Goal: Task Accomplishment & Management: Complete application form

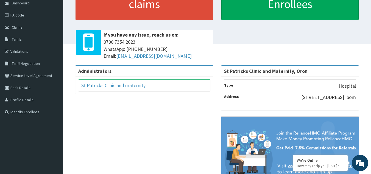
scroll to position [27, 0]
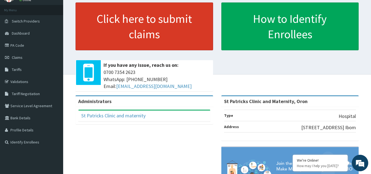
click at [154, 23] on link "Click here to submit claims" at bounding box center [145, 26] width 138 height 48
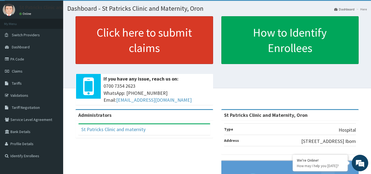
scroll to position [0, 0]
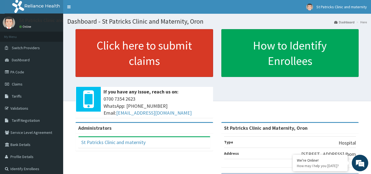
click at [166, 56] on link "Click here to submit claims" at bounding box center [145, 53] width 138 height 48
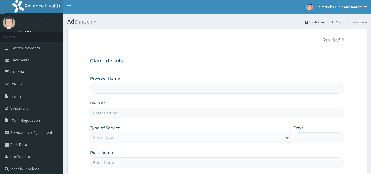
type input "St Patricks Clinic and Maternity, Oron"
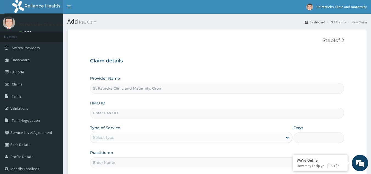
click at [97, 112] on input "HMO ID" at bounding box center [217, 113] width 254 height 11
type input "q"
type input "QAS/10005/B"
click at [126, 135] on div "Select type" at bounding box center [186, 137] width 192 height 9
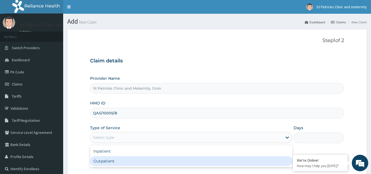
click at [115, 168] on input "Practitioner" at bounding box center [217, 162] width 254 height 11
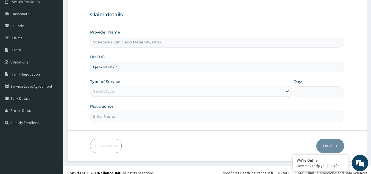
scroll to position [52, 0]
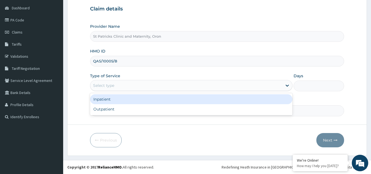
click at [114, 87] on div "Select type" at bounding box center [103, 85] width 21 height 5
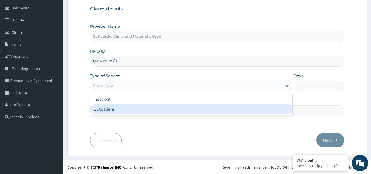
click at [109, 111] on div "Outpatient" at bounding box center [191, 109] width 202 height 10
type input "1"
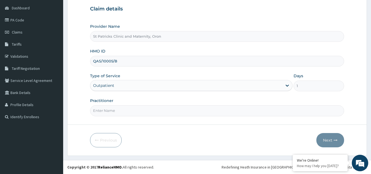
click at [105, 108] on input "Practitioner" at bounding box center [217, 110] width 254 height 11
type input "Robin John Esu"
click at [338, 139] on button "Next" at bounding box center [330, 140] width 28 height 14
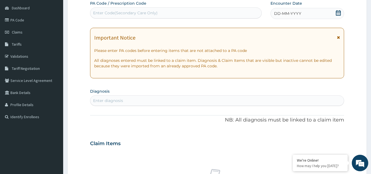
click at [338, 38] on icon at bounding box center [338, 37] width 3 height 4
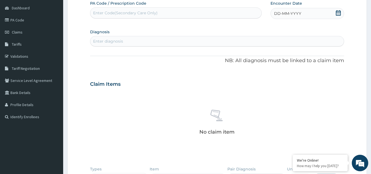
click at [306, 13] on div "DD-MM-YYYY" at bounding box center [308, 13] width 74 height 11
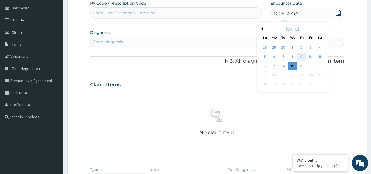
click at [303, 60] on div "9" at bounding box center [301, 57] width 8 height 8
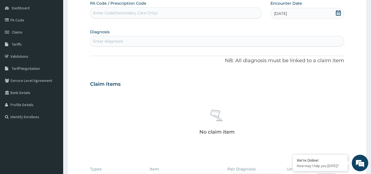
click at [122, 43] on div "Enter diagnosis" at bounding box center [108, 40] width 30 height 5
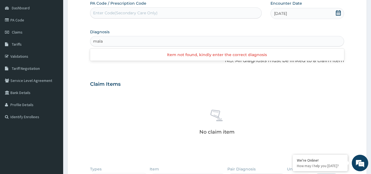
scroll to position [0, 0]
type input "malaria"
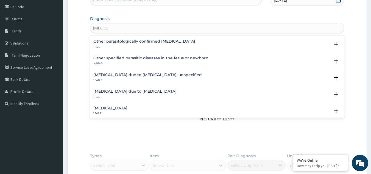
scroll to position [52, 0]
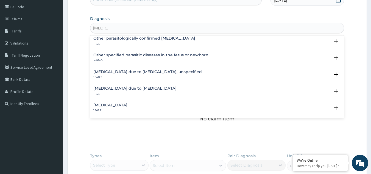
click at [193, 71] on h4 "Malaria due to Plasmodium falciparum, unspecified" at bounding box center [147, 72] width 108 height 4
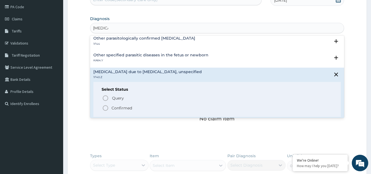
click at [105, 107] on icon "status option filled" at bounding box center [105, 108] width 7 height 7
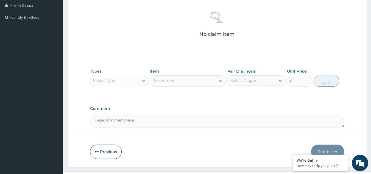
scroll to position [152, 0]
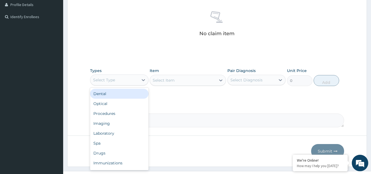
click at [106, 82] on div "Select Type" at bounding box center [104, 79] width 22 height 5
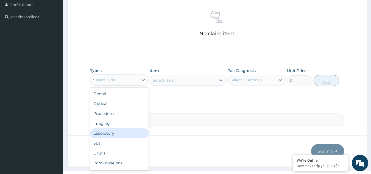
click at [117, 134] on div "Laboratory" at bounding box center [119, 133] width 58 height 10
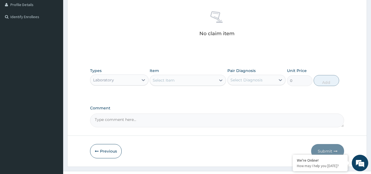
click at [189, 79] on div "Select Item" at bounding box center [183, 80] width 66 height 9
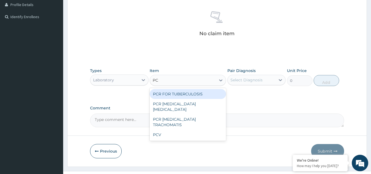
type input "PCV"
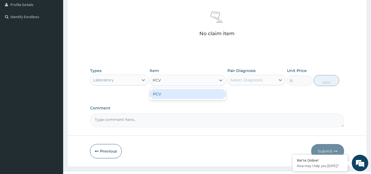
click at [168, 96] on div "PCV" at bounding box center [188, 94] width 76 height 10
type input "2150"
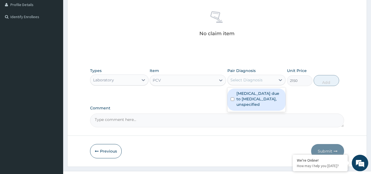
click at [274, 81] on div "Select Diagnosis" at bounding box center [252, 80] width 48 height 9
click at [232, 99] on input "checkbox" at bounding box center [233, 99] width 4 height 4
checkbox input "true"
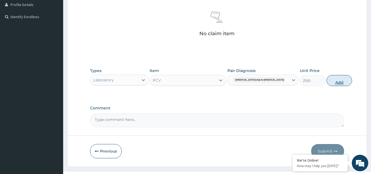
click at [327, 82] on button "Add" at bounding box center [340, 80] width 26 height 11
type input "0"
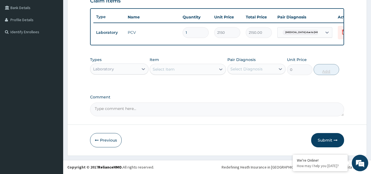
scroll to position [141, 0]
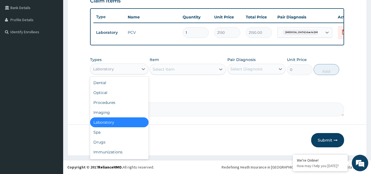
click at [125, 68] on div "Laboratory" at bounding box center [114, 69] width 48 height 9
click at [119, 123] on div "Laboratory" at bounding box center [119, 122] width 58 height 10
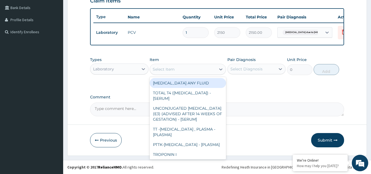
click at [193, 69] on div "Select Item" at bounding box center [183, 69] width 66 height 9
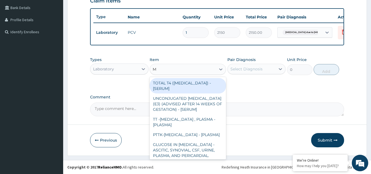
type input "MP"
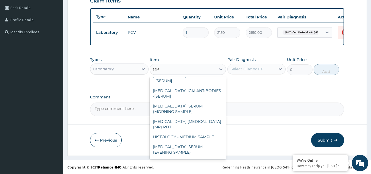
scroll to position [98, 0]
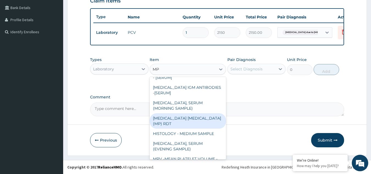
click at [187, 120] on div "MALARIA PARASITE (MP) RDT" at bounding box center [188, 120] width 76 height 15
type input "1612.5"
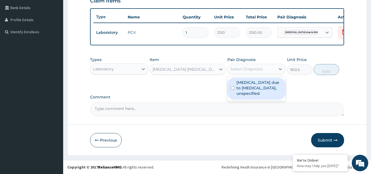
click at [235, 66] on div "Select Diagnosis" at bounding box center [246, 68] width 32 height 5
click at [231, 89] on input "checkbox" at bounding box center [233, 88] width 4 height 4
checkbox input "true"
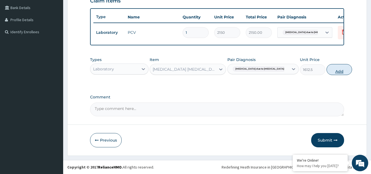
click at [327, 69] on button "Add" at bounding box center [340, 69] width 26 height 11
type input "0"
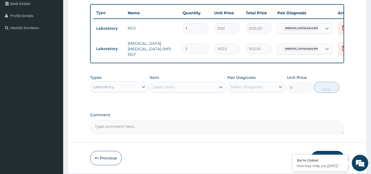
click at [175, 88] on div "Select Item" at bounding box center [183, 87] width 66 height 9
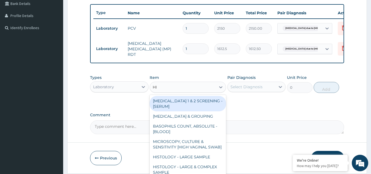
type input "HIV"
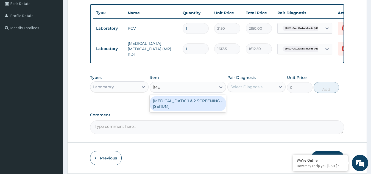
click at [177, 101] on div "HIV 1 & 2 SCREENING - [SERUM]" at bounding box center [188, 103] width 76 height 15
type input "2687.5"
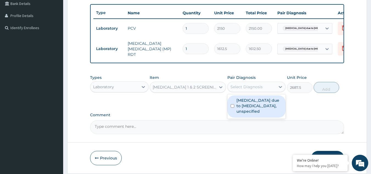
click at [243, 87] on div "Select Diagnosis" at bounding box center [246, 86] width 32 height 5
click at [233, 106] on input "checkbox" at bounding box center [233, 106] width 4 height 4
checkbox input "true"
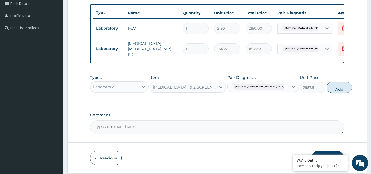
click at [327, 90] on button "Add" at bounding box center [340, 87] width 26 height 11
type input "0"
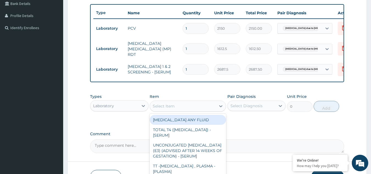
click at [184, 106] on div "Select Item" at bounding box center [183, 106] width 66 height 9
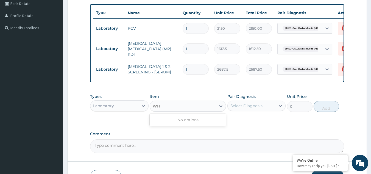
type input "W"
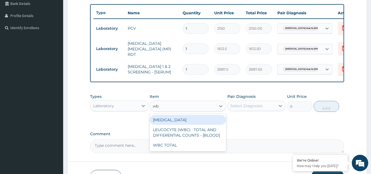
type input "wbc"
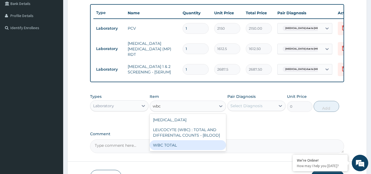
click at [166, 145] on div "WBC TOTAL" at bounding box center [188, 145] width 76 height 10
type input "3225"
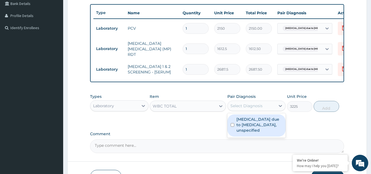
click at [238, 105] on div "Select Diagnosis" at bounding box center [246, 105] width 32 height 5
click at [234, 122] on div "Malaria due to Plasmodium falciparum, unspecified" at bounding box center [256, 125] width 58 height 22
checkbox input "true"
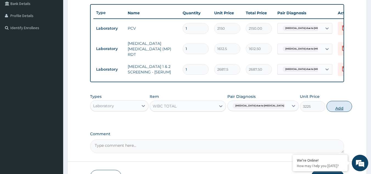
click at [327, 108] on button "Add" at bounding box center [340, 106] width 26 height 11
type input "0"
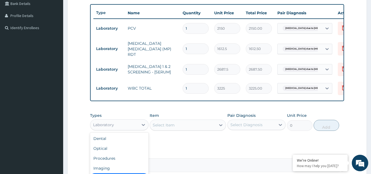
click at [128, 127] on div "Laboratory" at bounding box center [114, 124] width 48 height 9
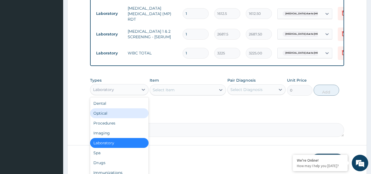
scroll to position [176, 0]
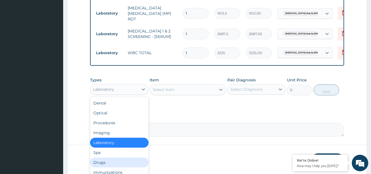
click at [115, 166] on div "Drugs" at bounding box center [119, 162] width 58 height 10
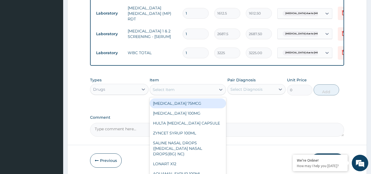
click at [200, 93] on div "Select Item" at bounding box center [183, 89] width 66 height 9
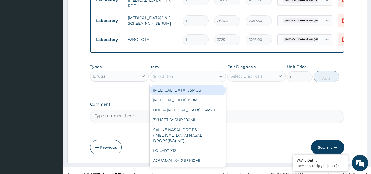
scroll to position [198, 0]
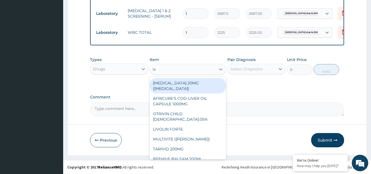
type input "i"
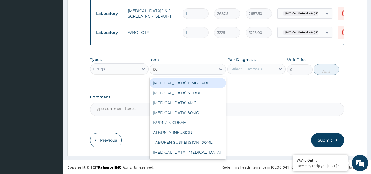
type input "bus"
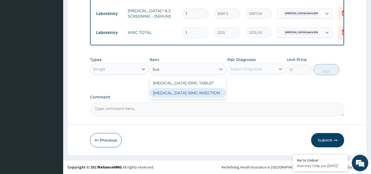
click at [176, 93] on div "BUSCOPAN 10MG INJECTION" at bounding box center [188, 93] width 76 height 10
type input "506"
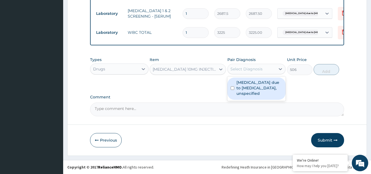
click at [250, 66] on div "Select Diagnosis" at bounding box center [246, 68] width 32 height 5
click at [232, 87] on input "checkbox" at bounding box center [233, 88] width 4 height 4
checkbox input "true"
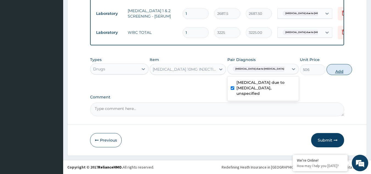
click at [327, 72] on button "Add" at bounding box center [340, 69] width 26 height 11
type input "0"
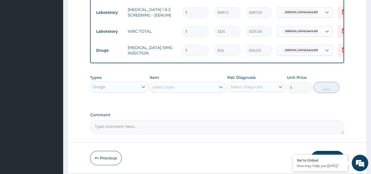
click at [195, 49] on input "1" at bounding box center [196, 50] width 26 height 11
type input "0.00"
type input "3"
type input "1518.00"
type input "3"
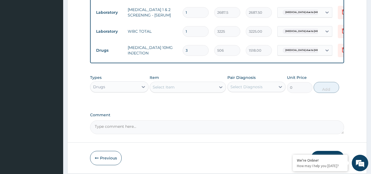
click at [213, 89] on div "Select Item" at bounding box center [183, 87] width 66 height 9
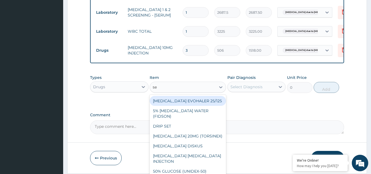
type input "s"
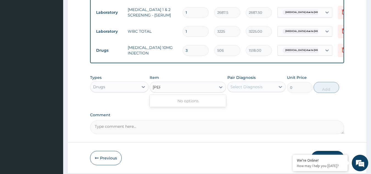
type input "fel"
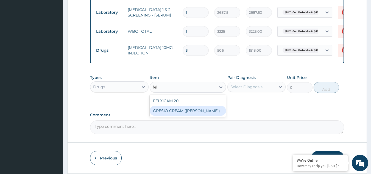
click at [196, 112] on div "GRESIO CREAM (FELVIN POMADE)" at bounding box center [188, 111] width 76 height 10
type input "2909.5"
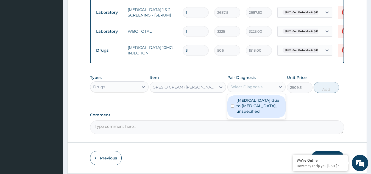
click at [244, 87] on div "Select Diagnosis" at bounding box center [246, 86] width 32 height 5
click at [236, 114] on div "Malaria due to Plasmodium falciparum, unspecified" at bounding box center [256, 106] width 58 height 22
checkbox input "true"
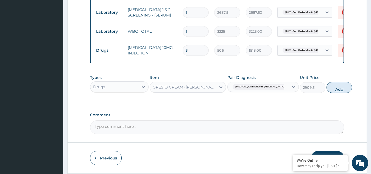
click at [327, 88] on button "Add" at bounding box center [340, 87] width 26 height 11
type input "0"
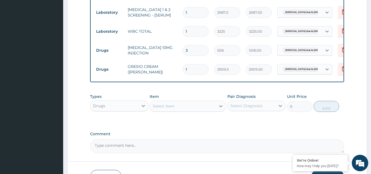
type input "0.00"
type input "1"
type input "2909.50"
type input "10"
type input "29095.00"
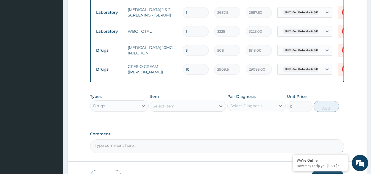
type input "10"
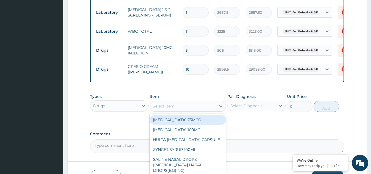
click at [186, 109] on div "Select Item" at bounding box center [183, 106] width 66 height 9
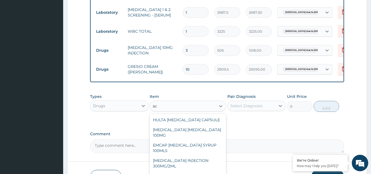
type input "a"
type input "ACT"
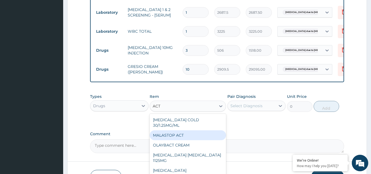
click at [186, 130] on div "MALASTOP ACT" at bounding box center [188, 135] width 76 height 10
type input "1012"
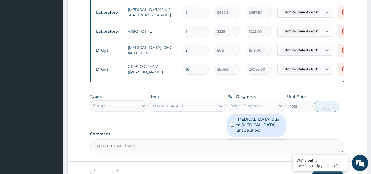
click at [246, 106] on div "Select Diagnosis" at bounding box center [246, 105] width 32 height 5
click at [241, 119] on label "Malaria due to Plasmodium falciparum, unspecified" at bounding box center [259, 124] width 46 height 16
checkbox input "true"
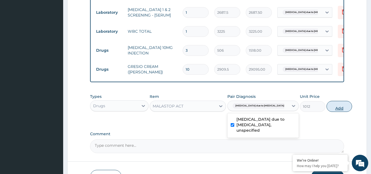
click at [327, 110] on button "Add" at bounding box center [340, 106] width 26 height 11
type input "0"
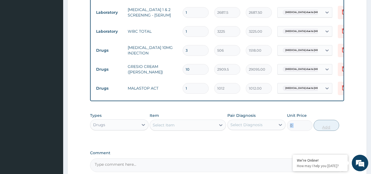
click at [320, 110] on div "PA Code / Prescription Code Enter Code(Secondary Care Only) Encounter Date 09-1…" at bounding box center [217, 13] width 254 height 317
click at [200, 87] on input "1" at bounding box center [196, 88] width 26 height 11
type input "0.00"
type input "6"
type input "6072.00"
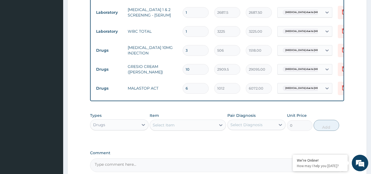
type input "6"
click at [195, 129] on div "Select Item" at bounding box center [183, 125] width 66 height 9
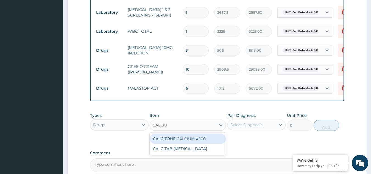
type input "CALCIUM"
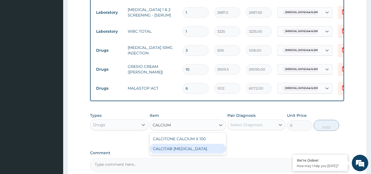
click at [189, 146] on div "CALCITAB CALCIUM SUPPLEMENT" at bounding box center [188, 149] width 76 height 10
type input "88.55"
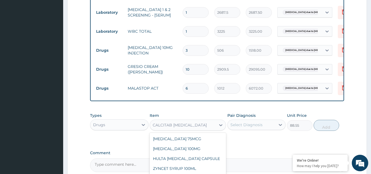
click at [207, 128] on div "CALCITAB CALCIUM SUPPLEMENT" at bounding box center [180, 124] width 54 height 5
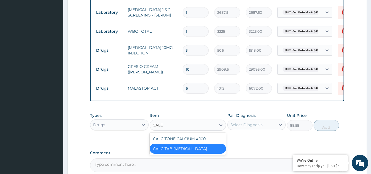
scroll to position [0, 0]
type input "CALCIU"
click at [208, 136] on div "CALCITONE CALCIUM X 100" at bounding box center [188, 139] width 76 height 10
type input "25.3"
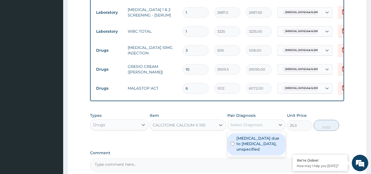
click at [258, 127] on div "Select Diagnosis" at bounding box center [246, 124] width 32 height 5
click at [314, 125] on div "Types Drugs Item CALCITONE CALCIUM X 100 Pair Diagnosis option Malaria due to P…" at bounding box center [217, 122] width 254 height 24
click at [278, 143] on label "Malaria due to Plasmodium falciparum, unspecified" at bounding box center [259, 143] width 46 height 16
checkbox input "true"
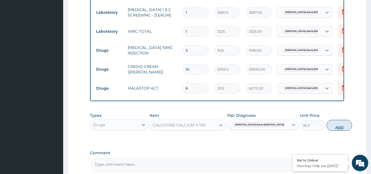
click at [327, 127] on button "Add" at bounding box center [340, 125] width 26 height 11
type input "0"
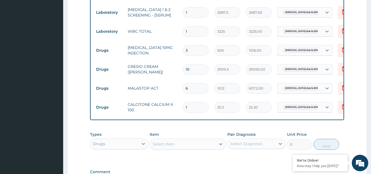
click at [196, 106] on input "1" at bounding box center [196, 107] width 26 height 11
click at [305, 127] on div "PA Code / Prescription Code Enter Code(Secondary Care Only) Encounter Date 09-1…" at bounding box center [217, 23] width 254 height 336
click at [195, 104] on input "1" at bounding box center [196, 107] width 26 height 11
type input "0.00"
type input "3"
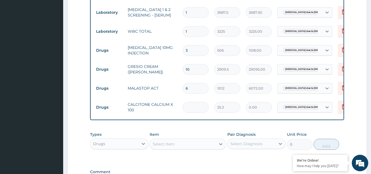
type input "75.90"
type input "30"
type input "759.00"
type input "30"
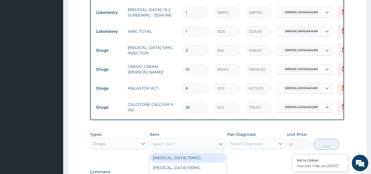
click at [185, 141] on div "Select Item" at bounding box center [183, 144] width 66 height 9
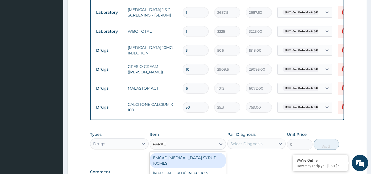
type input "PARACE"
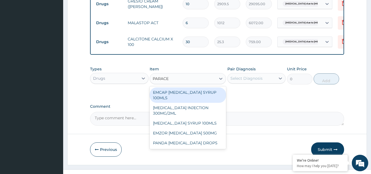
scroll to position [274, 0]
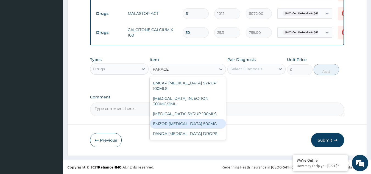
click at [188, 126] on div "EMZOR PARACETAMOL 500MG" at bounding box center [188, 124] width 76 height 10
type input "25.3"
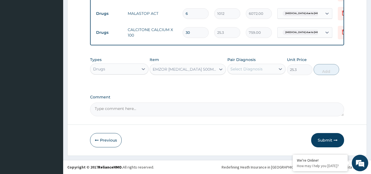
click at [246, 66] on div "Select Diagnosis" at bounding box center [246, 68] width 32 height 5
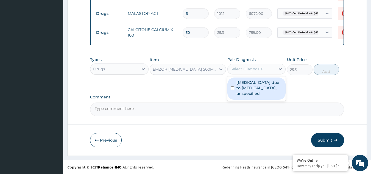
click at [243, 86] on label "Malaria due to Plasmodium falciparum, unspecified" at bounding box center [259, 88] width 46 height 16
checkbox input "true"
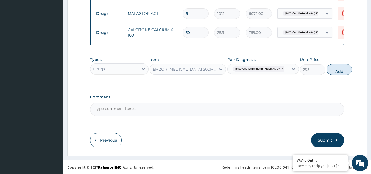
click at [327, 67] on button "Add" at bounding box center [340, 69] width 26 height 11
type input "0"
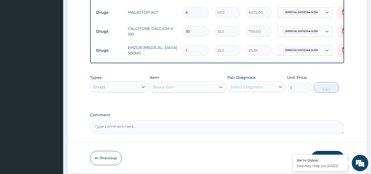
type input "0.00"
type input "2"
type input "50.60"
type input "20"
type input "506.00"
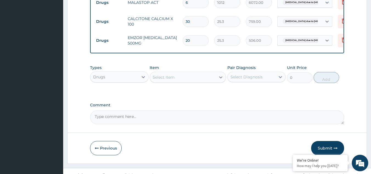
scroll to position [292, 0]
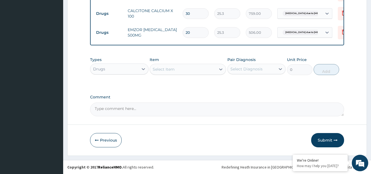
type input "20"
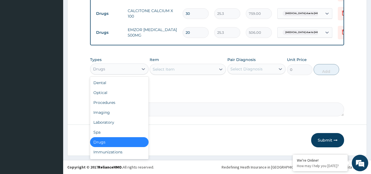
click at [126, 68] on div "Drugs" at bounding box center [114, 69] width 48 height 9
click at [118, 101] on div "Procedures" at bounding box center [119, 102] width 58 height 10
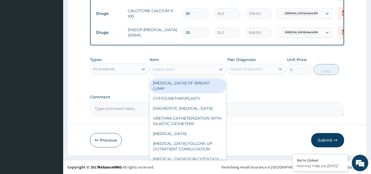
click at [184, 70] on div "Select Item" at bounding box center [183, 69] width 66 height 9
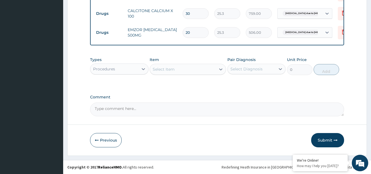
click at [192, 73] on div "Select Item" at bounding box center [183, 69] width 66 height 9
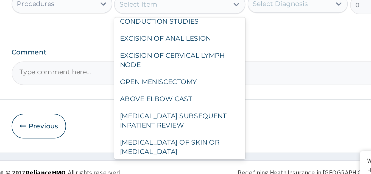
scroll to position [709, 0]
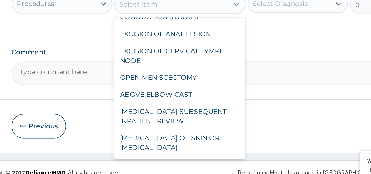
click at [216, 113] on div "OPEN MENISCECTOMY" at bounding box center [188, 112] width 76 height 10
type input "198875"
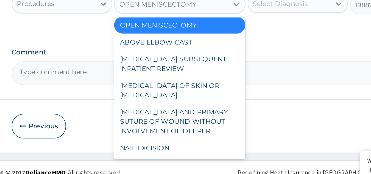
scroll to position [742, 0]
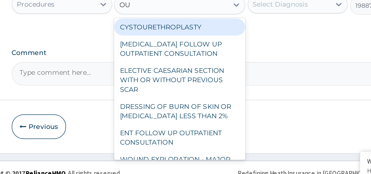
scroll to position [0, 0]
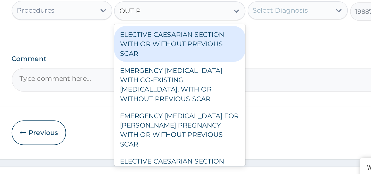
type input "OUT P"
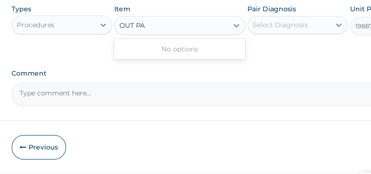
type input "OUT P"
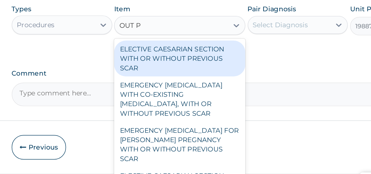
type input "301000"
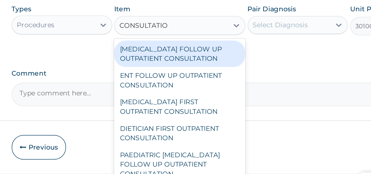
type input "CONSULTATION"
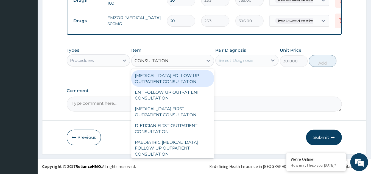
scroll to position [292, 0]
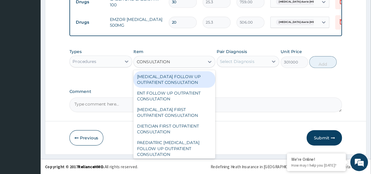
click at [202, 80] on div "UROLOGIST FOLLOW UP OUTPATIENT CONSULTATION" at bounding box center [188, 85] width 76 height 15
type input "16125"
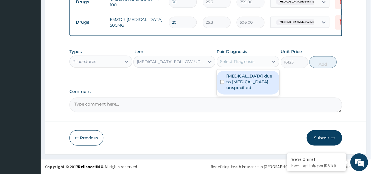
click at [249, 72] on div "Select Diagnosis" at bounding box center [246, 68] width 32 height 5
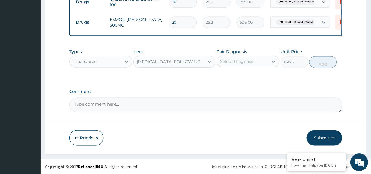
click at [249, 72] on div "Select Diagnosis" at bounding box center [246, 68] width 32 height 5
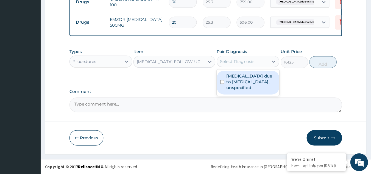
drag, startPoint x: 249, startPoint y: 72, endPoint x: 232, endPoint y: 90, distance: 24.9
click at [232, 74] on div "option Malaria due to Plasmodium falciparum, unspecified, selected. option Mala…" at bounding box center [256, 69] width 58 height 10
click at [232, 90] on input "checkbox" at bounding box center [233, 88] width 4 height 4
checkbox input "true"
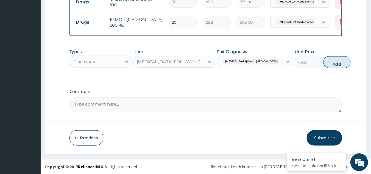
click at [327, 67] on button "Add" at bounding box center [340, 69] width 26 height 11
type input "0"
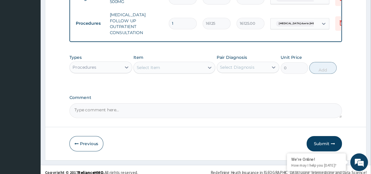
scroll to position [314, 0]
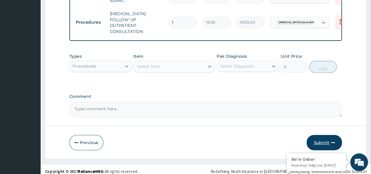
click at [319, 140] on button "Submit" at bounding box center [327, 144] width 33 height 14
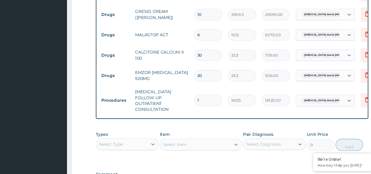
scroll to position [374, 0]
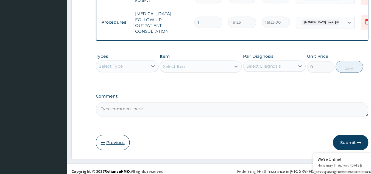
click at [113, 143] on button "Previous" at bounding box center [106, 144] width 32 height 14
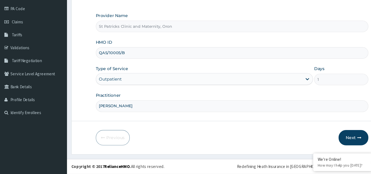
click at [111, 60] on input "QAS/10005/B" at bounding box center [217, 61] width 254 height 11
click at [100, 61] on input "QAS/10005/B" at bounding box center [217, 61] width 254 height 11
type input "SQA/10005/B"
click at [329, 143] on button "Next" at bounding box center [330, 140] width 28 height 14
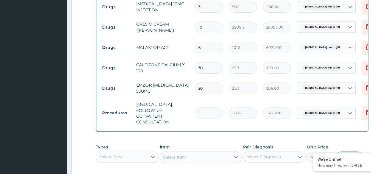
scroll to position [374, 0]
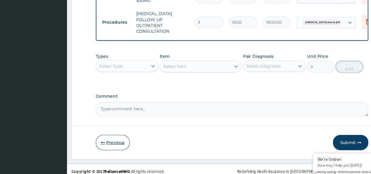
click at [99, 141] on button "Previous" at bounding box center [106, 144] width 32 height 14
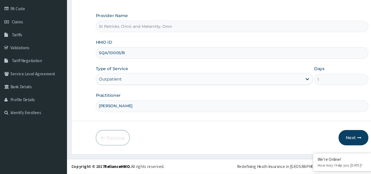
scroll to position [52, 0]
click at [100, 59] on input "SQA/10005/B" at bounding box center [217, 61] width 254 height 11
type input "OAS/10005/B"
click at [330, 142] on button "Next" at bounding box center [330, 140] width 28 height 14
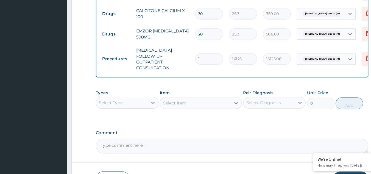
scroll to position [374, 0]
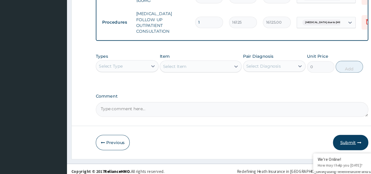
click at [331, 140] on button "Submit" at bounding box center [327, 144] width 33 height 14
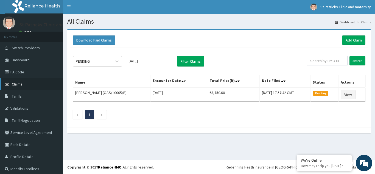
click at [21, 85] on span "Claims" at bounding box center [17, 84] width 11 height 5
click at [18, 86] on span "Claims" at bounding box center [17, 84] width 11 height 5
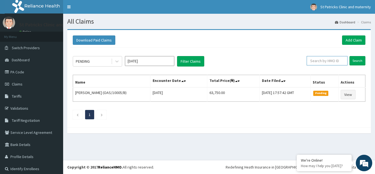
click at [320, 62] on input "text" at bounding box center [327, 60] width 41 height 9
type input "0"
click at [313, 61] on input "OAS/" at bounding box center [318, 60] width 37 height 9
type input "OAS/10005/B"
click at [357, 64] on input "Search" at bounding box center [358, 60] width 16 height 9
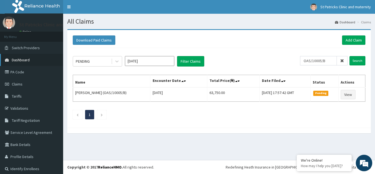
click at [31, 60] on link "Dashboard" at bounding box center [31, 60] width 63 height 12
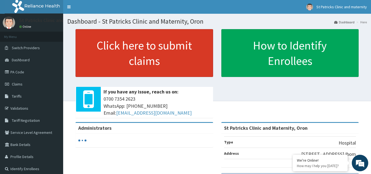
click at [132, 49] on link "Click here to submit claims" at bounding box center [145, 53] width 138 height 48
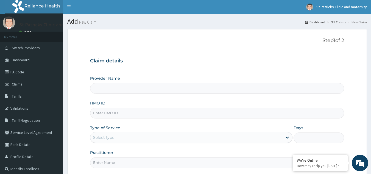
type input "St Patricks Clinic and Maternity, Oron"
click at [102, 113] on input "HMO ID" at bounding box center [217, 113] width 254 height 11
type input "SQZ/10542/A"
click at [104, 136] on div "Select type" at bounding box center [103, 137] width 21 height 5
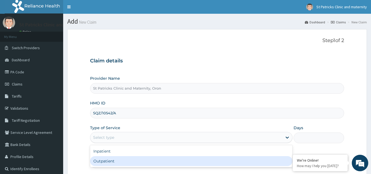
click at [102, 160] on div "Outpatient" at bounding box center [191, 161] width 202 height 10
type input "1"
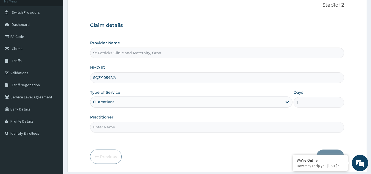
scroll to position [52, 0]
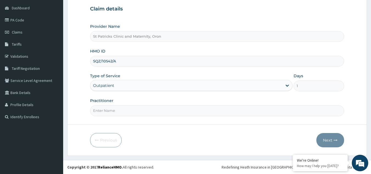
click at [119, 113] on input "Practitioner" at bounding box center [217, 110] width 254 height 11
type input "Robin John Esu"
click at [325, 140] on button "Next" at bounding box center [330, 140] width 28 height 14
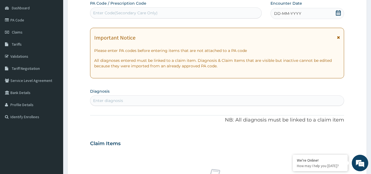
click at [339, 38] on icon at bounding box center [338, 37] width 3 height 4
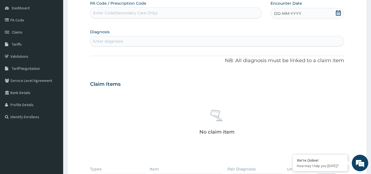
click at [288, 10] on div "DD-MM-YYYY" at bounding box center [308, 13] width 74 height 11
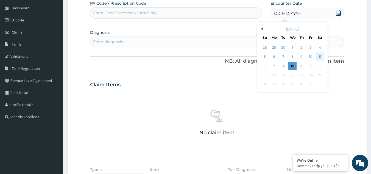
click at [320, 57] on div "11" at bounding box center [320, 57] width 8 height 8
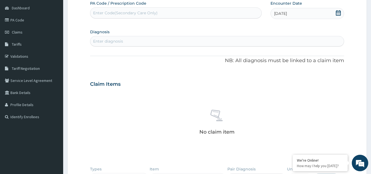
click at [133, 42] on div "Enter diagnosis" at bounding box center [217, 41] width 254 height 9
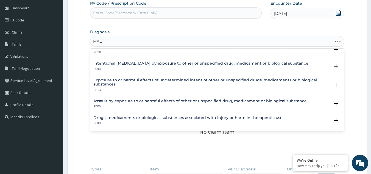
scroll to position [41, 0]
type input "M"
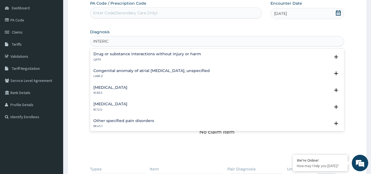
scroll to position [52, 0]
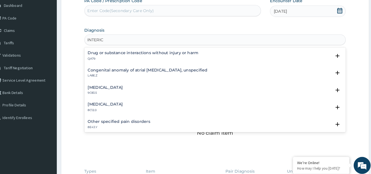
click at [253, 82] on div "Congenital anomaly of atrial septum, unspecified LA8E.Z Select Status Query Que…" at bounding box center [217, 74] width 254 height 17
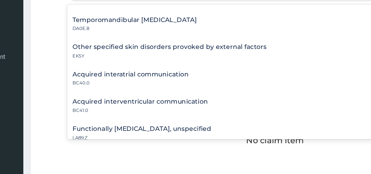
scroll to position [78, 0]
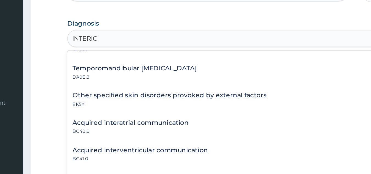
type input "INTERIC"
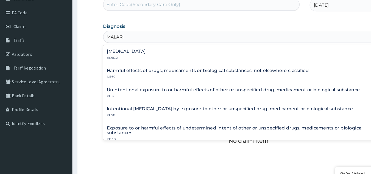
type input "MALARIA"
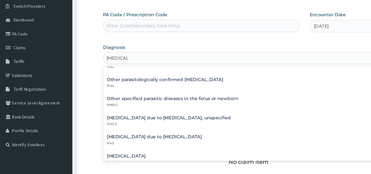
scroll to position [35, 0]
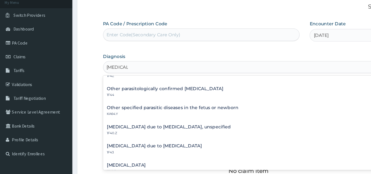
click at [124, 113] on h4 "Malaria due to Plasmodium falciparum, unspecified" at bounding box center [147, 111] width 108 height 4
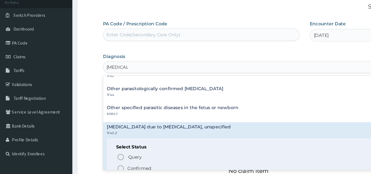
click at [104, 148] on icon "status option filled" at bounding box center [105, 147] width 7 height 7
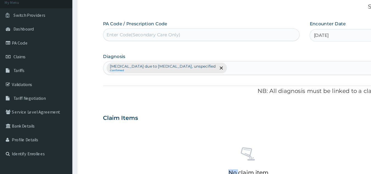
click at [104, 148] on div "No claim item" at bounding box center [217, 141] width 254 height 63
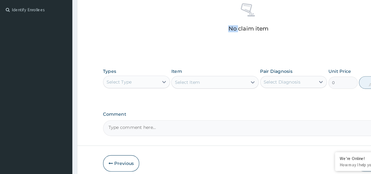
scroll to position [140, 0]
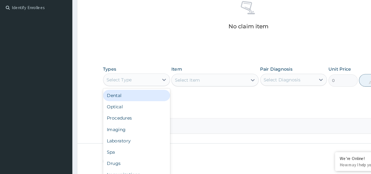
click at [122, 89] on div "Select Type" at bounding box center [114, 91] width 48 height 9
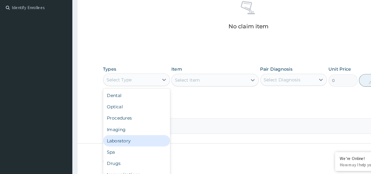
click at [114, 143] on div "Laboratory" at bounding box center [119, 145] width 58 height 10
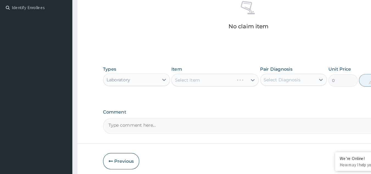
click at [185, 91] on div "Select Item" at bounding box center [188, 91] width 76 height 11
click at [204, 92] on div "Select Item" at bounding box center [188, 91] width 76 height 11
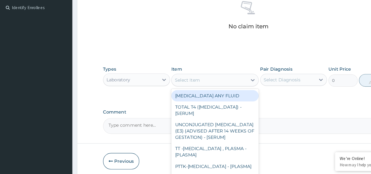
click at [204, 92] on div "Select Item" at bounding box center [183, 91] width 66 height 9
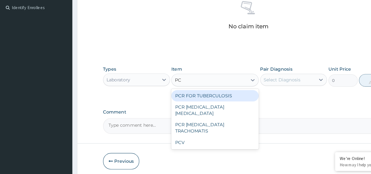
type input "PCV"
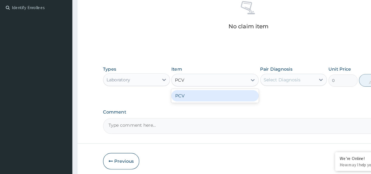
click at [196, 104] on div "PCV" at bounding box center [188, 106] width 76 height 10
type input "2150"
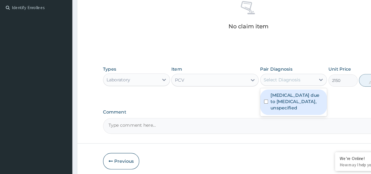
click at [257, 87] on div "Select Diagnosis" at bounding box center [252, 91] width 48 height 9
click at [240, 107] on label "Malaria due to Plasmodium falciparum, unspecified" at bounding box center [259, 110] width 46 height 16
checkbox input "true"
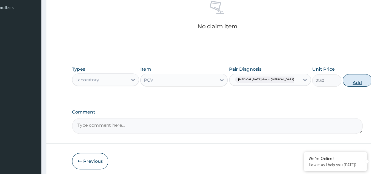
click at [327, 93] on button "Add" at bounding box center [340, 92] width 26 height 11
type input "0"
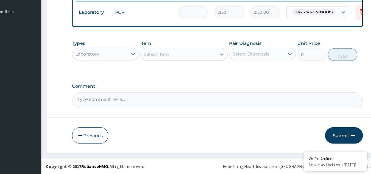
click at [324, 93] on div "PA Code / Prescription Code Enter Code(Secondary Care Only) Encounter Date 11-1…" at bounding box center [217, 16] width 254 height 200
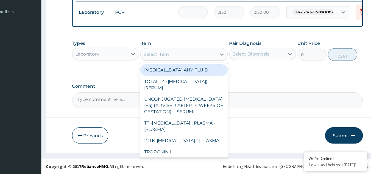
click at [200, 71] on div "Select Item" at bounding box center [183, 69] width 66 height 9
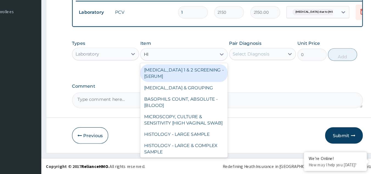
type input "HIV"
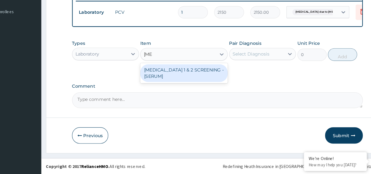
click at [196, 83] on div "HIV 1 & 2 SCREENING - [SERUM]" at bounding box center [188, 85] width 76 height 15
type input "2687.5"
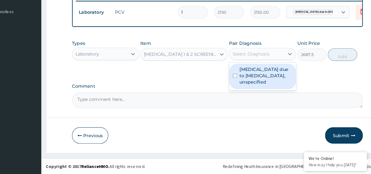
click at [260, 69] on div "Select Diagnosis" at bounding box center [246, 68] width 32 height 5
click at [251, 97] on div "Malaria due to Plasmodium falciparum, unspecified" at bounding box center [256, 88] width 58 height 22
checkbox input "true"
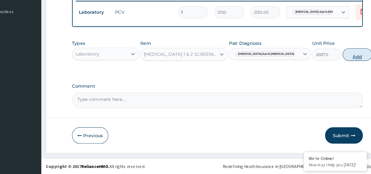
click at [329, 69] on div "Types Laboratory Item HIV 1 & 2 SCREENING - [SERUM] Pair Diagnosis Malaria due …" at bounding box center [217, 66] width 254 height 24
click at [329, 69] on button "Add" at bounding box center [340, 69] width 26 height 11
type input "0"
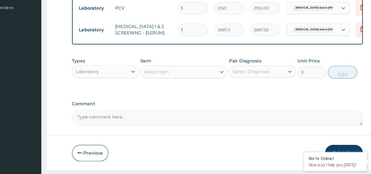
click at [329, 69] on div "PA Code / Prescription Code Enter Code(Secondary Care Only) Encounter Date 11-1…" at bounding box center [217, 21] width 254 height 219
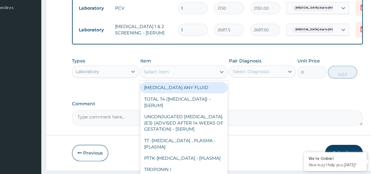
click at [189, 87] on div "Select Item" at bounding box center [183, 84] width 66 height 9
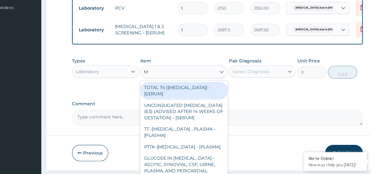
type input "MP"
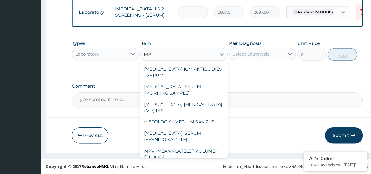
scroll to position [106, 0]
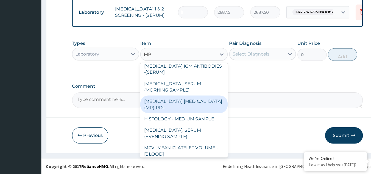
click at [198, 115] on div "MALARIA PARASITE (MP) RDT" at bounding box center [188, 112] width 76 height 15
type input "1612.5"
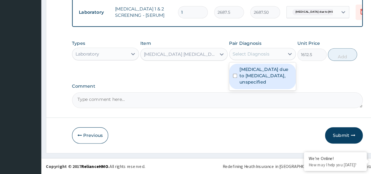
click at [247, 66] on div "Select Diagnosis" at bounding box center [246, 68] width 32 height 5
click at [246, 88] on label "Malaria due to Plasmodium falciparum, unspecified" at bounding box center [259, 88] width 46 height 16
checkbox input "true"
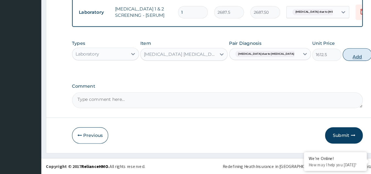
click at [329, 69] on button "Add" at bounding box center [340, 69] width 26 height 11
type input "0"
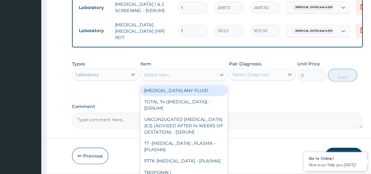
click at [213, 90] on div "Select Item" at bounding box center [183, 87] width 66 height 9
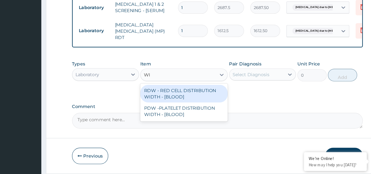
type input "W"
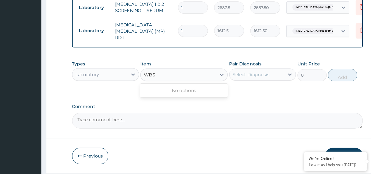
type input "WB"
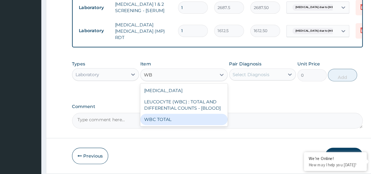
click at [171, 124] on div "WBC TOTAL" at bounding box center [188, 126] width 76 height 10
type input "3225"
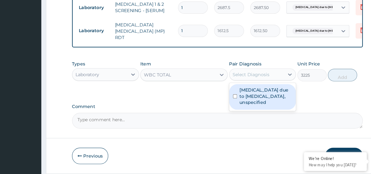
click at [247, 87] on div "Select Diagnosis" at bounding box center [246, 86] width 32 height 5
click at [248, 114] on label "Malaria due to Plasmodium falciparum, unspecified" at bounding box center [259, 105] width 46 height 16
checkbox input "true"
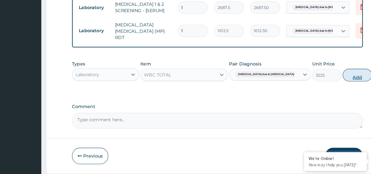
click at [328, 91] on button "Add" at bounding box center [340, 87] width 26 height 11
type input "0"
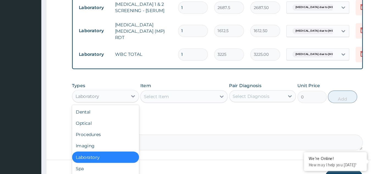
click at [135, 109] on div "Laboratory" at bounding box center [114, 105] width 48 height 9
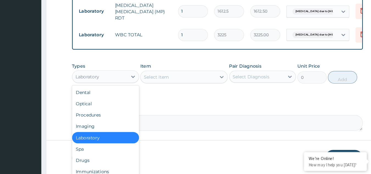
scroll to position [177, 0]
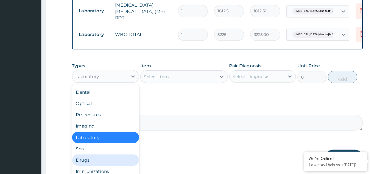
click at [107, 166] on div "Drugs" at bounding box center [119, 162] width 58 height 10
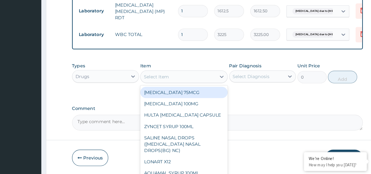
click at [206, 88] on div "Select Item" at bounding box center [183, 88] width 66 height 9
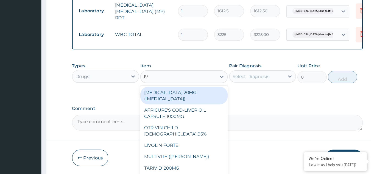
type input "I"
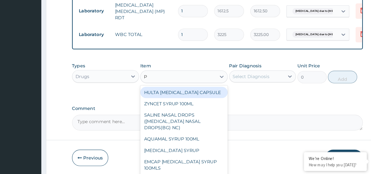
type input "PA"
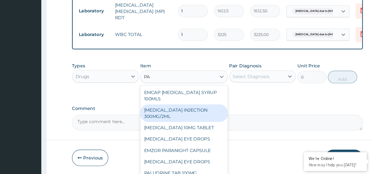
click at [194, 117] on div "PARACETAMOL INJECTION 300MG/2ML" at bounding box center [188, 120] width 76 height 15
type input "278.3"
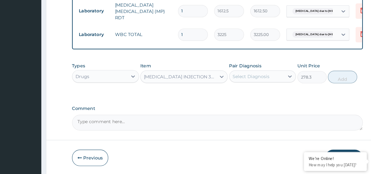
click at [264, 91] on div "Select Diagnosis" at bounding box center [252, 88] width 48 height 9
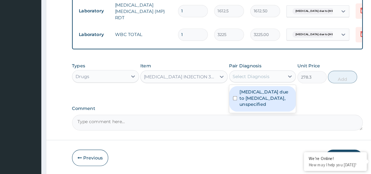
click at [255, 109] on label "Malaria due to Plasmodium falciparum, unspecified" at bounding box center [259, 107] width 46 height 16
checkbox input "true"
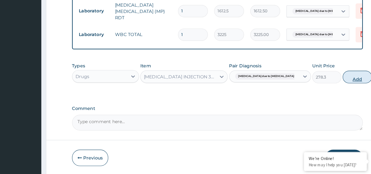
click at [327, 90] on button "Add" at bounding box center [340, 88] width 26 height 11
type input "0"
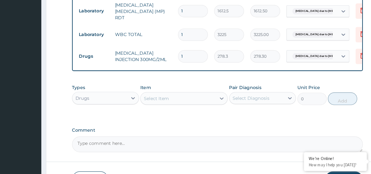
type input "0.00"
type input "1"
type input "278.30"
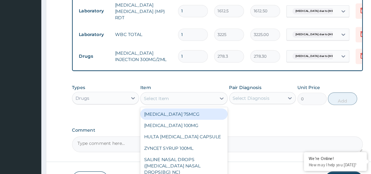
click at [178, 107] on div "Select Item" at bounding box center [183, 107] width 66 height 9
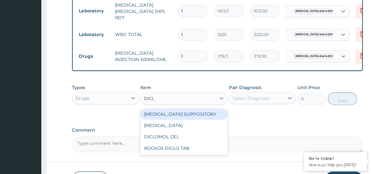
type input "DICLO"
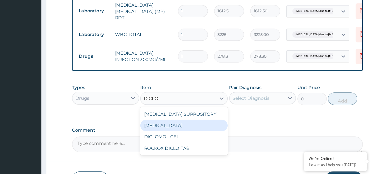
click at [168, 132] on div "DICLOFENAC" at bounding box center [188, 131] width 76 height 10
type input "632.5"
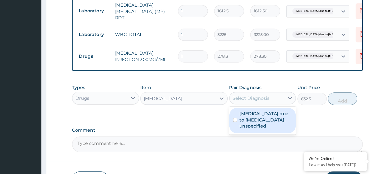
click at [250, 110] on div "Select Diagnosis" at bounding box center [246, 107] width 32 height 5
click at [249, 125] on label "Malaria due to Plasmodium falciparum, unspecified" at bounding box center [259, 126] width 46 height 16
checkbox input "true"
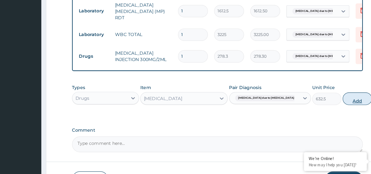
click at [327, 112] on button "Add" at bounding box center [340, 107] width 26 height 11
type input "0"
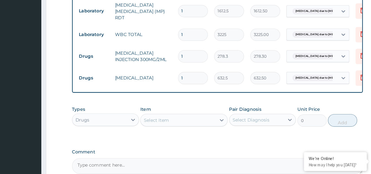
type input "0.00"
type input "5"
type input "3162.50"
type input "5"
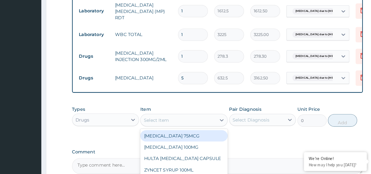
click at [172, 126] on div "Select Item" at bounding box center [164, 126] width 22 height 5
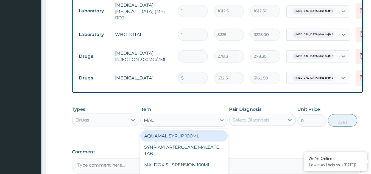
type input "MALA"
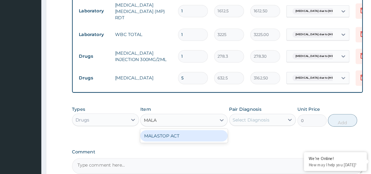
click at [169, 142] on div "MALASTOP ACT" at bounding box center [188, 140] width 76 height 10
type input "1012"
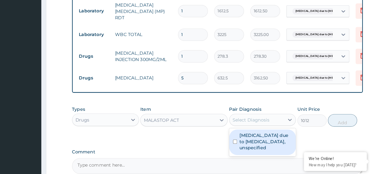
click at [248, 128] on div "Select Diagnosis" at bounding box center [246, 126] width 32 height 5
click at [246, 149] on label "Malaria due to Plasmodium falciparum, unspecified" at bounding box center [259, 145] width 46 height 16
checkbox input "true"
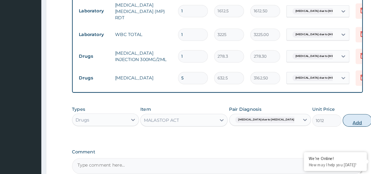
click at [327, 127] on button "Add" at bounding box center [340, 126] width 26 height 11
type input "0"
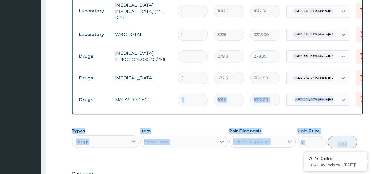
drag, startPoint x: 326, startPoint y: 127, endPoint x: 253, endPoint y: 112, distance: 74.8
click at [253, 112] on div "PA Code / Prescription Code Enter Code(Secondary Care Only) Encounter Date 11-1…" at bounding box center [217, 33] width 254 height 317
click at [194, 105] on input "1" at bounding box center [196, 109] width 26 height 11
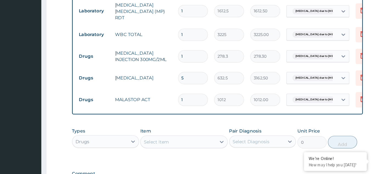
click at [194, 105] on input "1" at bounding box center [196, 109] width 26 height 11
type input "0.00"
type input "6"
type input "6072.00"
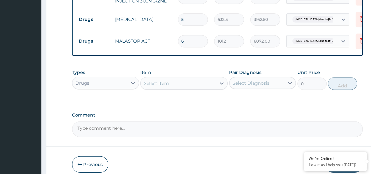
scroll to position [232, 0]
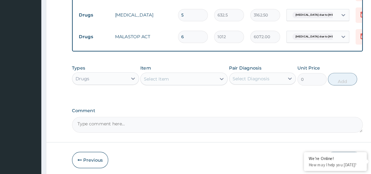
type input "6"
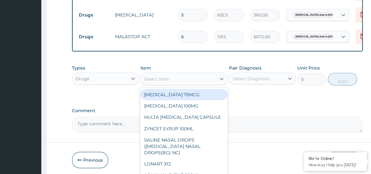
click at [177, 94] on div "Select Item" at bounding box center [183, 90] width 66 height 9
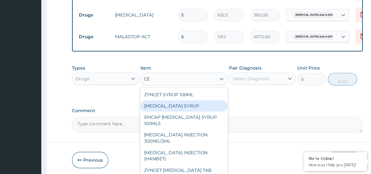
type input "C"
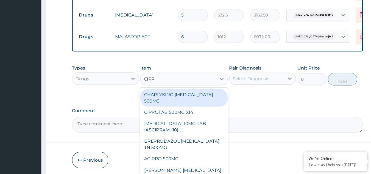
type input "CIPRO"
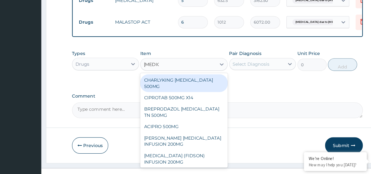
scroll to position [248, 0]
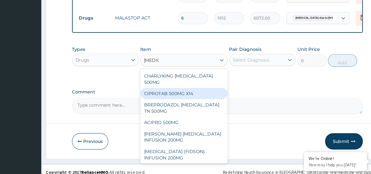
click at [169, 105] on div "CIPROTAB 500MG X14" at bounding box center [188, 104] width 76 height 10
type input "341.55"
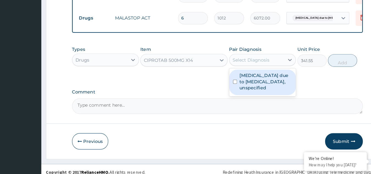
click at [243, 76] on div "Select Diagnosis" at bounding box center [246, 73] width 32 height 5
click at [242, 89] on label "Malaria due to Plasmodium falciparum, unspecified" at bounding box center [259, 93] width 46 height 16
checkbox input "true"
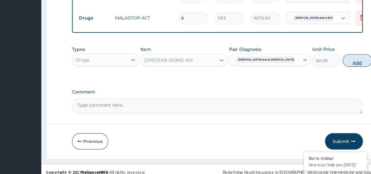
click at [329, 77] on button "Add" at bounding box center [340, 74] width 26 height 11
type input "0"
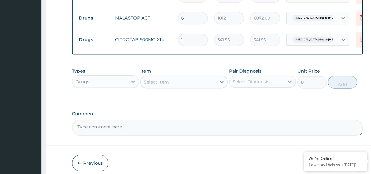
type input "0.00"
type input "1"
type input "341.55"
type input "14"
type input "4781.70"
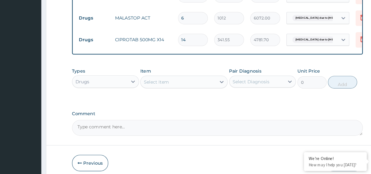
type input "14"
click at [174, 92] on div "Select Item" at bounding box center [164, 93] width 22 height 5
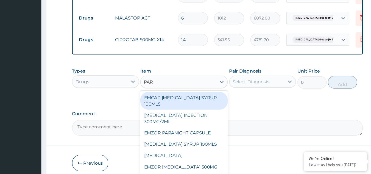
type input "PARA"
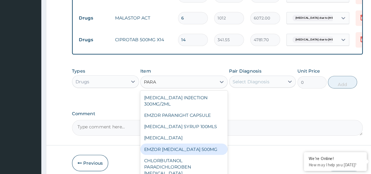
click at [173, 156] on div "EMZOR PARACETAMOL 500MG" at bounding box center [188, 152] width 76 height 10
type input "25.3"
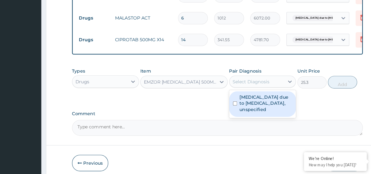
click at [247, 95] on div "Select Diagnosis" at bounding box center [246, 92] width 32 height 5
click at [246, 106] on label "Malaria due to Plasmodium falciparum, unspecified" at bounding box center [259, 112] width 46 height 16
checkbox input "true"
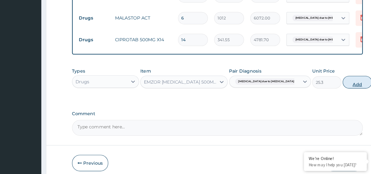
click at [331, 95] on button "Add" at bounding box center [340, 93] width 26 height 11
type input "0"
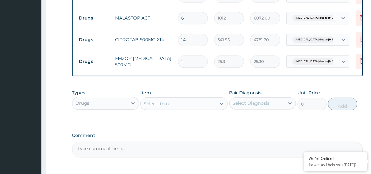
type input "0.00"
type input "1"
type input "25.30"
type input "0.00"
type input "2"
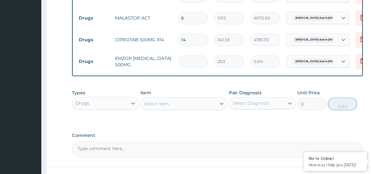
type input "50.60"
type input "20"
type input "506.00"
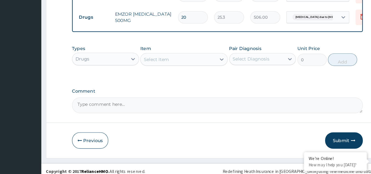
scroll to position [292, 0]
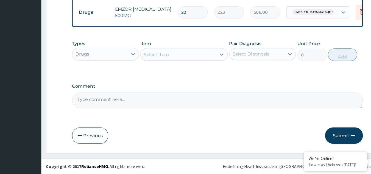
type input "20"
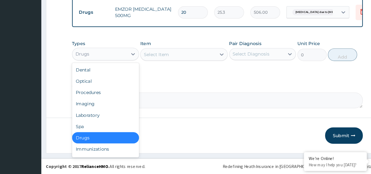
click at [114, 71] on div "Drugs" at bounding box center [114, 69] width 48 height 9
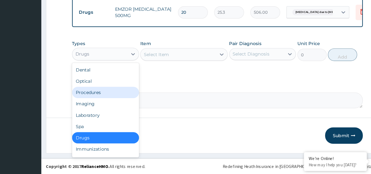
click at [108, 101] on div "Procedures" at bounding box center [119, 102] width 58 height 10
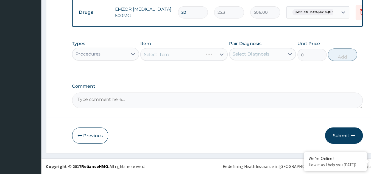
click at [178, 70] on div "Select Item" at bounding box center [188, 69] width 76 height 11
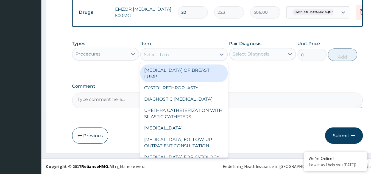
click at [178, 70] on div "Select Item" at bounding box center [183, 69] width 66 height 9
click at [193, 140] on div "UROLOGIST FOLLOW UP OUTPATIENT CONSULTATION" at bounding box center [188, 145] width 76 height 15
type input "16125"
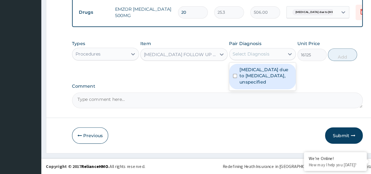
click at [242, 69] on div "Select Diagnosis" at bounding box center [246, 68] width 32 height 5
click at [244, 84] on label "Malaria due to Plasmodium falciparum, unspecified" at bounding box center [259, 88] width 46 height 16
checkbox input "true"
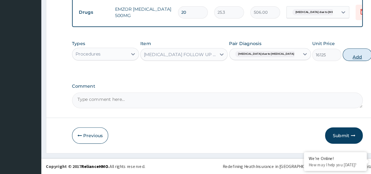
click at [329, 71] on button "Add" at bounding box center [340, 69] width 26 height 11
type input "0"
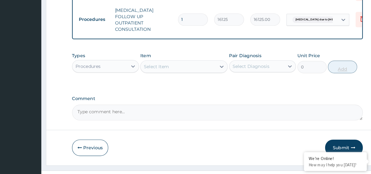
scroll to position [314, 0]
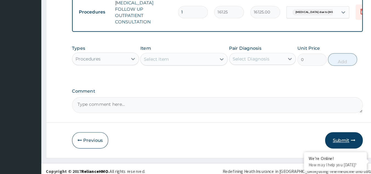
click at [327, 138] on button "Submit" at bounding box center [327, 144] width 33 height 14
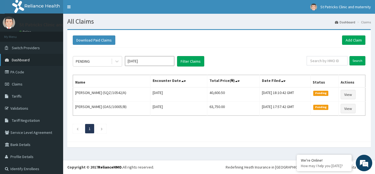
click at [21, 63] on link "Dashboard" at bounding box center [31, 60] width 63 height 12
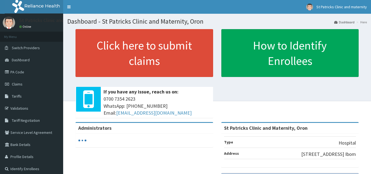
click at [89, 46] on link "Click here to submit claims" at bounding box center [145, 53] width 138 height 48
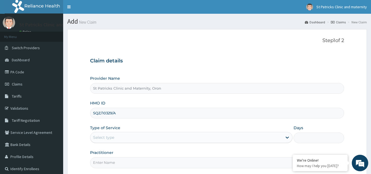
type input "SQZ/10329/A"
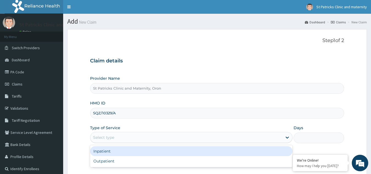
click at [104, 137] on div "Select type" at bounding box center [103, 137] width 21 height 5
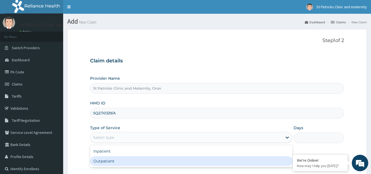
click at [107, 162] on div "Outpatient" at bounding box center [191, 161] width 202 height 10
type input "1"
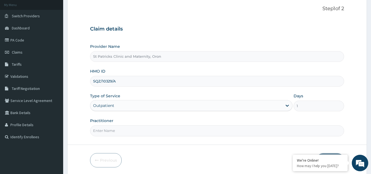
scroll to position [52, 0]
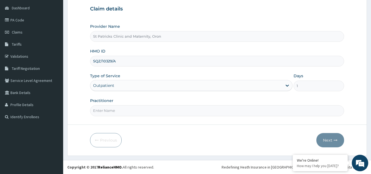
click at [120, 110] on input "Practitioner" at bounding box center [217, 110] width 254 height 11
type input "Robin John Esu"
click at [334, 142] on icon "button" at bounding box center [336, 140] width 4 height 4
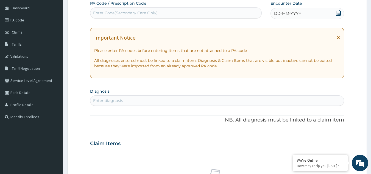
click at [338, 32] on div "Important Notice Please enter PA codes before entering items that are not attac…" at bounding box center [217, 53] width 254 height 51
click at [338, 35] on span at bounding box center [338, 39] width 3 height 9
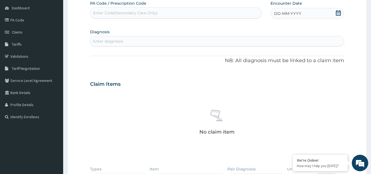
click at [308, 10] on div "DD-MM-YYYY" at bounding box center [308, 13] width 74 height 11
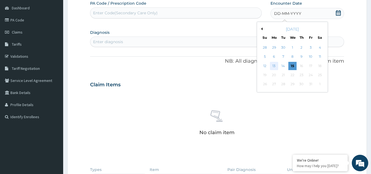
click at [277, 65] on div "13" at bounding box center [274, 66] width 8 height 8
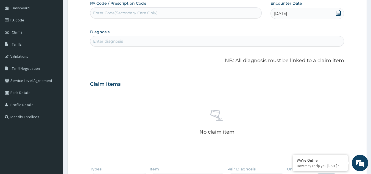
click at [168, 41] on div "Enter diagnosis" at bounding box center [217, 41] width 254 height 9
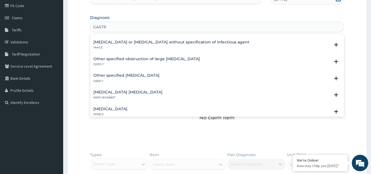
scroll to position [0, 0]
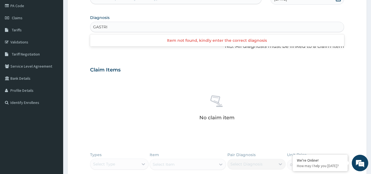
type input "GASTR"
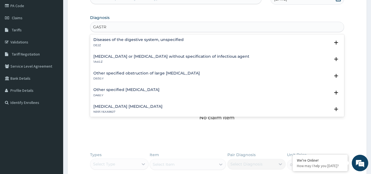
click at [153, 41] on h4 "Diseases of the digestive system, unspecified" at bounding box center [138, 40] width 90 height 4
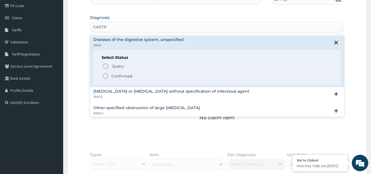
click at [103, 78] on icon "status option filled" at bounding box center [105, 76] width 7 height 7
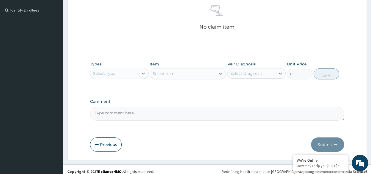
scroll to position [163, 0]
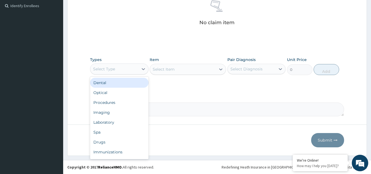
click at [132, 72] on div "Select Type" at bounding box center [114, 69] width 48 height 9
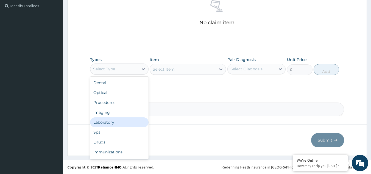
click at [115, 121] on div "Laboratory" at bounding box center [119, 122] width 58 height 10
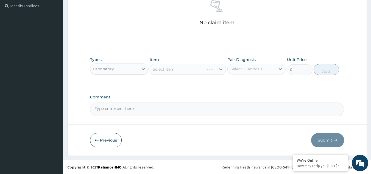
click at [179, 66] on div "Select Item" at bounding box center [188, 69] width 76 height 11
click at [172, 68] on div "Select Item" at bounding box center [188, 69] width 76 height 11
click at [189, 71] on div "Select Item" at bounding box center [183, 69] width 66 height 9
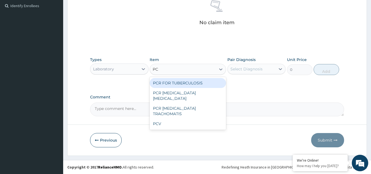
type input "PCV"
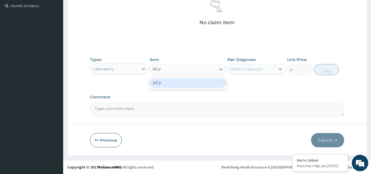
click at [190, 85] on div "PCV" at bounding box center [188, 83] width 76 height 10
type input "2150"
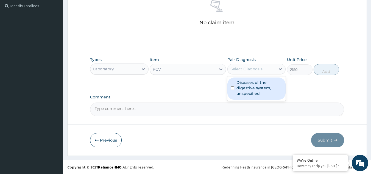
click at [256, 68] on div "Select Diagnosis" at bounding box center [246, 68] width 32 height 5
click at [248, 84] on label "Diseases of the digestive system, unspecified" at bounding box center [259, 88] width 46 height 16
checkbox input "true"
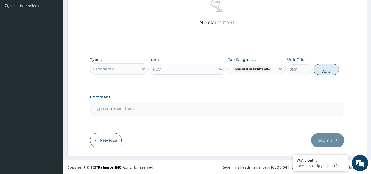
click at [326, 68] on button "Add" at bounding box center [327, 69] width 26 height 11
type input "0"
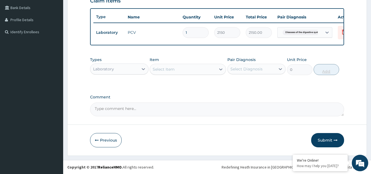
scroll to position [141, 0]
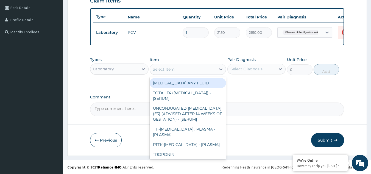
click at [161, 70] on div "Select Item" at bounding box center [164, 68] width 22 height 5
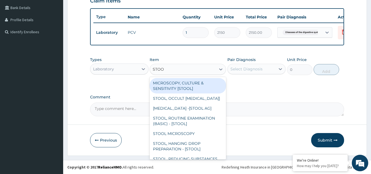
type input "STOOL"
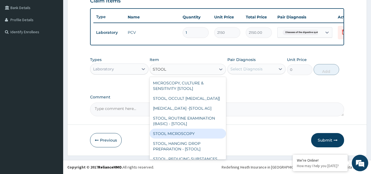
click at [194, 138] on div "STOOL MICROSCOPY" at bounding box center [188, 134] width 76 height 10
type input "4085"
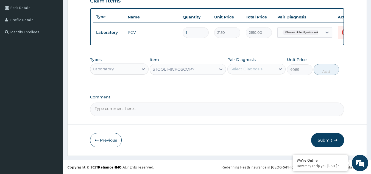
click at [248, 70] on div "Select Diagnosis" at bounding box center [246, 68] width 32 height 5
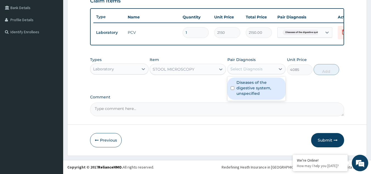
click at [246, 82] on label "Diseases of the digestive system, unspecified" at bounding box center [259, 88] width 46 height 16
checkbox input "true"
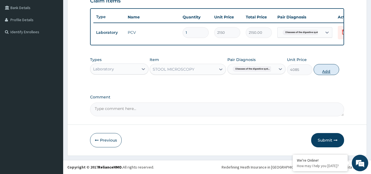
click at [325, 64] on button "Add" at bounding box center [327, 69] width 26 height 11
type input "0"
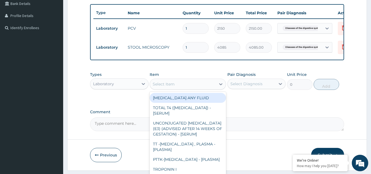
click at [190, 88] on div "Select Item" at bounding box center [183, 84] width 66 height 9
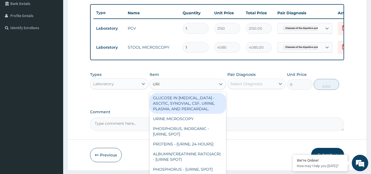
type input "URIN"
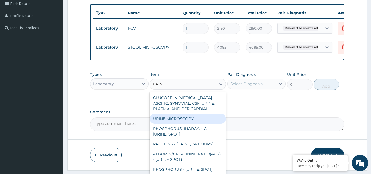
click at [175, 121] on div "URINE MICROSCOPY" at bounding box center [188, 119] width 76 height 10
type input "4837.5"
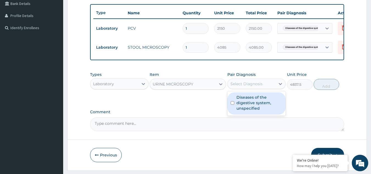
click at [238, 87] on div "Select Diagnosis" at bounding box center [246, 83] width 32 height 5
click at [252, 107] on label "Diseases of the digestive system, unspecified" at bounding box center [259, 102] width 46 height 16
checkbox input "true"
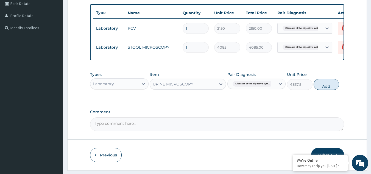
click at [326, 90] on button "Add" at bounding box center [327, 84] width 26 height 11
type input "0"
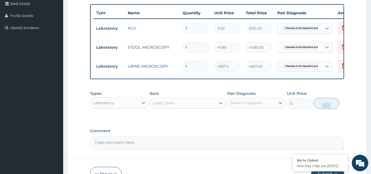
click at [326, 90] on div "PA Code / Prescription Code Enter Code(Secondary Care Only) Encounter Date 13-1…" at bounding box center [217, 31] width 254 height 238
click at [212, 107] on div "Select Item" at bounding box center [183, 103] width 66 height 9
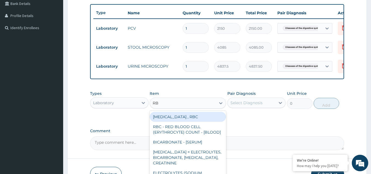
type input "R"
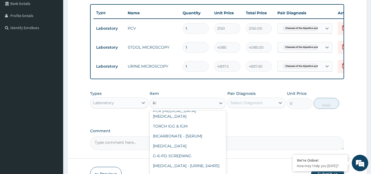
scroll to position [0, 0]
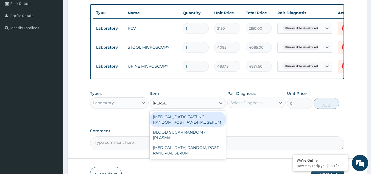
type input "RANDOM"
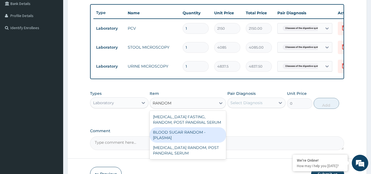
click at [182, 138] on div "BLOOD SUGAR RANDOM - [PLASMA]" at bounding box center [188, 134] width 76 height 15
type input "1290"
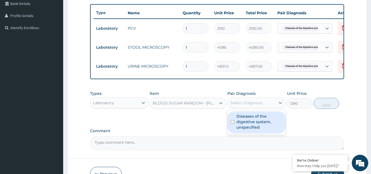
click at [252, 105] on div "Select Diagnosis" at bounding box center [246, 102] width 32 height 5
click at [246, 120] on label "Diseases of the digestive system, unspecified" at bounding box center [259, 121] width 46 height 16
checkbox input "true"
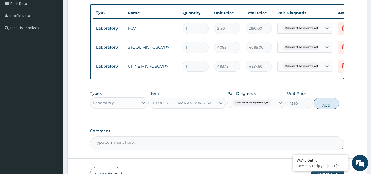
click at [321, 108] on button "Add" at bounding box center [327, 103] width 26 height 11
type input "0"
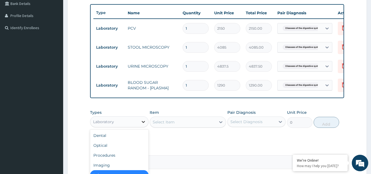
click at [141, 127] on div at bounding box center [143, 122] width 10 height 10
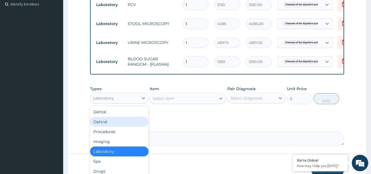
scroll to position [168, 0]
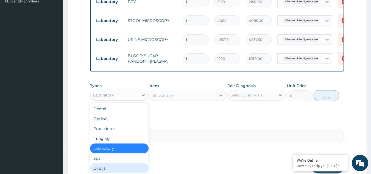
click at [118, 169] on div "Drugs" at bounding box center [119, 168] width 58 height 10
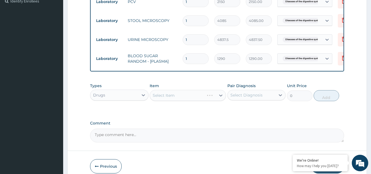
click at [180, 98] on div "Select Item" at bounding box center [188, 95] width 76 height 11
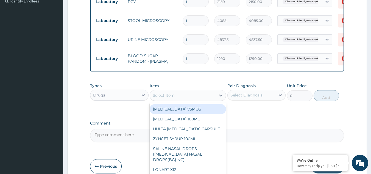
click at [207, 100] on div "Select Item" at bounding box center [183, 95] width 66 height 9
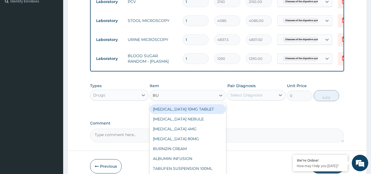
type input "BUS"
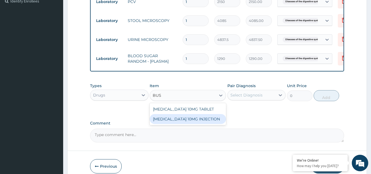
click at [193, 120] on div "BUSCOPAN 10MG INJECTION" at bounding box center [188, 119] width 76 height 10
type input "506"
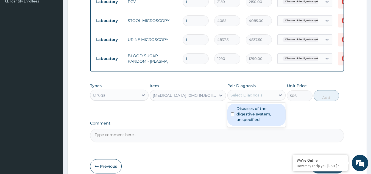
click at [259, 95] on div "Select Diagnosis" at bounding box center [252, 95] width 48 height 9
click at [252, 115] on label "Diseases of the digestive system, unspecified" at bounding box center [259, 114] width 46 height 16
checkbox input "true"
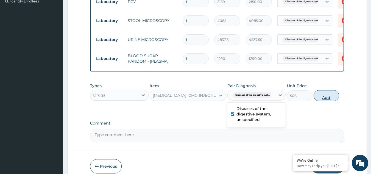
click at [328, 100] on button "Add" at bounding box center [327, 95] width 26 height 11
type input "0"
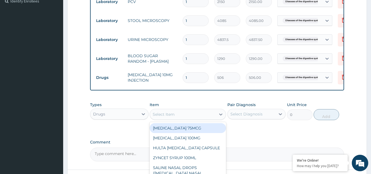
click at [196, 118] on div "Select Item" at bounding box center [183, 114] width 66 height 9
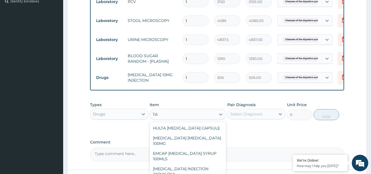
type input "T"
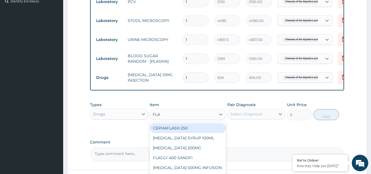
type input "FLAG"
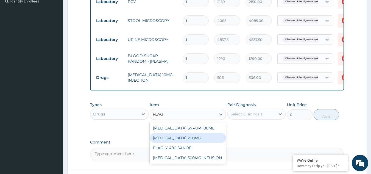
click at [182, 140] on div "FLAGYL 200MG" at bounding box center [188, 138] width 76 height 10
type input "50.6"
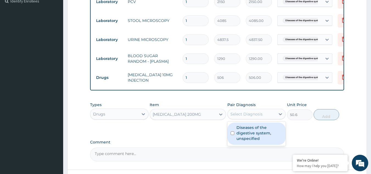
click at [259, 117] on div "Select Diagnosis" at bounding box center [246, 113] width 32 height 5
click at [249, 136] on label "Diseases of the digestive system, unspecified" at bounding box center [259, 133] width 46 height 16
checkbox input "true"
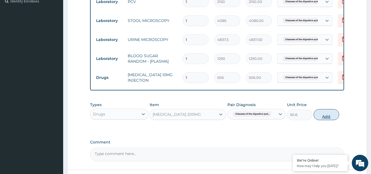
click at [330, 116] on button "Add" at bounding box center [327, 114] width 26 height 11
type input "0"
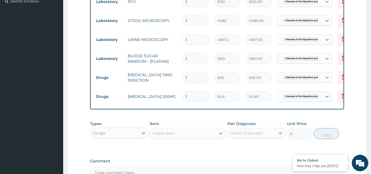
type input "0.00"
type input "3"
type input "151.80"
type input "30"
type input "1518.00"
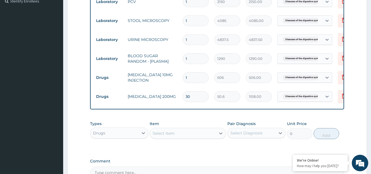
type input "30"
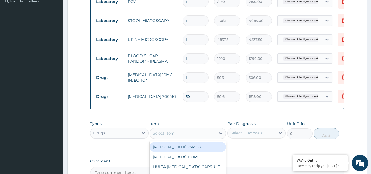
click at [184, 135] on div "Select Item" at bounding box center [183, 133] width 66 height 9
type input "SEP"
click at [177, 151] on div "SEPTRIM 80/400MG" at bounding box center [188, 147] width 76 height 10
type input "101.2"
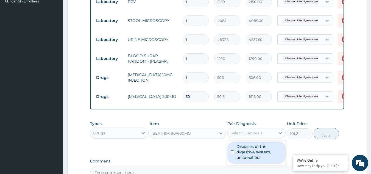
click at [241, 136] on div "Select Diagnosis" at bounding box center [246, 132] width 32 height 5
click at [242, 151] on label "Diseases of the digestive system, unspecified" at bounding box center [259, 152] width 46 height 16
checkbox input "true"
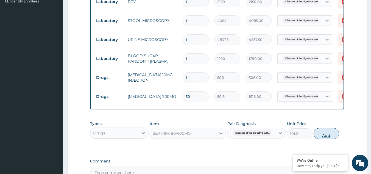
click at [323, 139] on button "Add" at bounding box center [327, 133] width 26 height 11
type input "0"
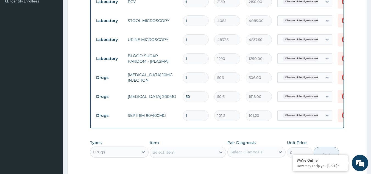
type input "0.00"
type input "2"
type input "202.40"
type input "20"
type input "2024.00"
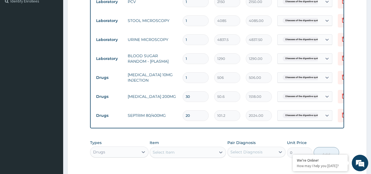
type input "20"
click at [168, 155] on div "Select Item" at bounding box center [164, 151] width 22 height 5
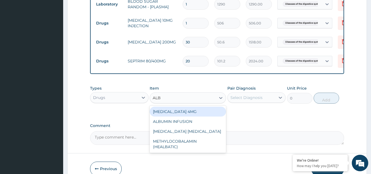
scroll to position [224, 0]
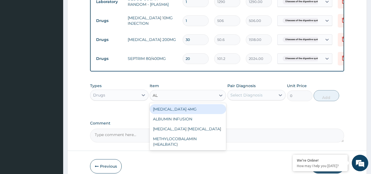
type input "A"
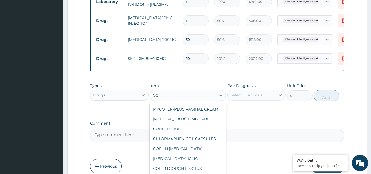
type input "C"
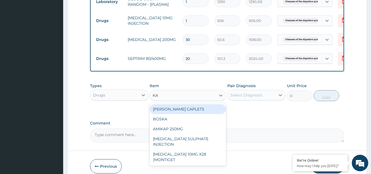
type input "K"
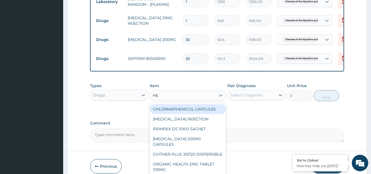
type input "H"
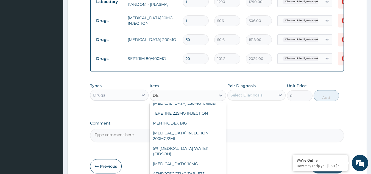
scroll to position [0, 0]
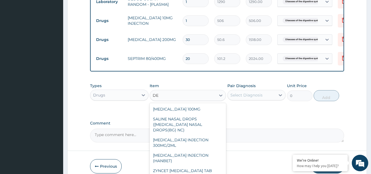
type input "DEX"
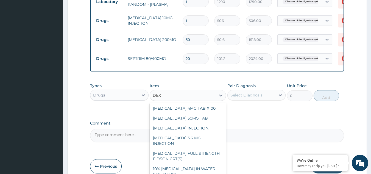
scroll to position [114, 0]
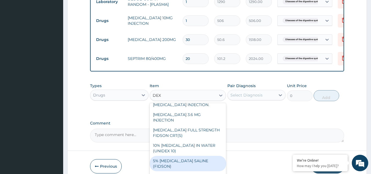
click at [194, 156] on div "5% DEXTROSE SALINE (FIDSON)" at bounding box center [188, 163] width 76 height 15
type input "1897.5"
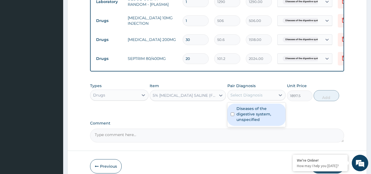
click at [258, 98] on div "Select Diagnosis" at bounding box center [246, 94] width 32 height 5
click at [253, 118] on label "Diseases of the digestive system, unspecified" at bounding box center [259, 114] width 46 height 16
checkbox input "true"
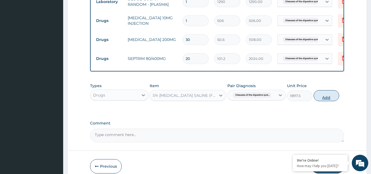
click at [322, 101] on button "Add" at bounding box center [327, 95] width 26 height 11
type input "0"
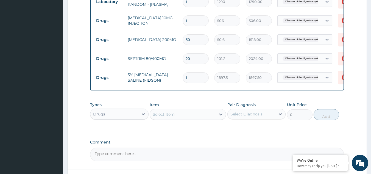
click at [199, 76] on input "1" at bounding box center [196, 77] width 26 height 11
type input "0.00"
type input "3"
type input "5692.50"
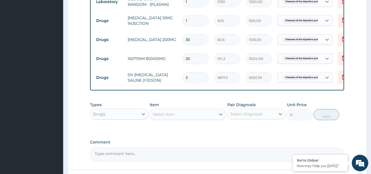
type input "0.00"
type input "2"
type input "3795.00"
type input "2"
click at [142, 117] on icon at bounding box center [143, 113] width 5 height 5
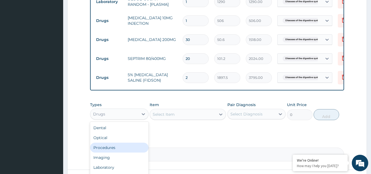
click at [119, 150] on div "Procedures" at bounding box center [119, 148] width 58 height 10
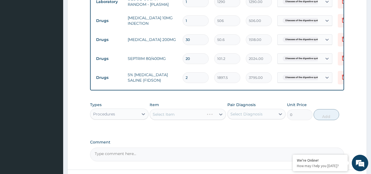
click at [178, 119] on div "Select Item" at bounding box center [188, 114] width 76 height 11
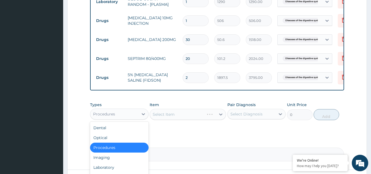
click at [127, 118] on div "Procedures" at bounding box center [114, 114] width 48 height 9
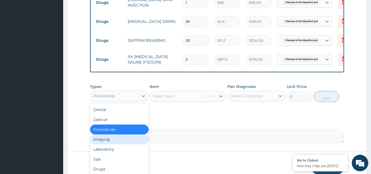
scroll to position [243, 0]
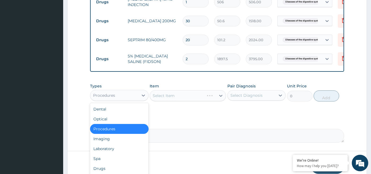
click at [123, 98] on div "Procedures" at bounding box center [114, 95] width 48 height 9
click at [112, 169] on div "Drugs" at bounding box center [119, 168] width 58 height 10
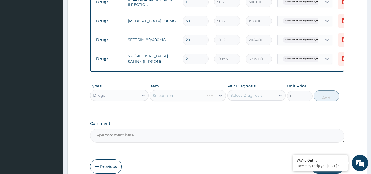
click at [185, 97] on div "Select Item" at bounding box center [188, 95] width 76 height 11
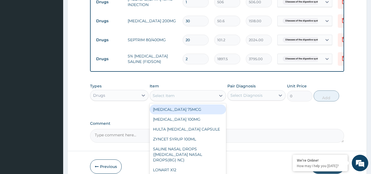
click at [185, 97] on div "Select Item" at bounding box center [183, 95] width 66 height 9
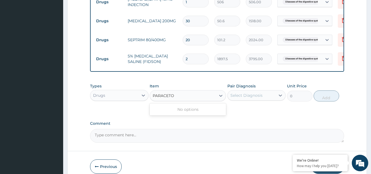
type input "PARACET"
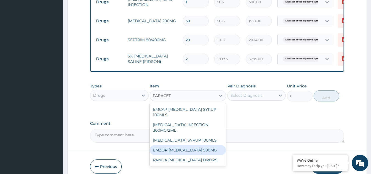
click at [190, 153] on div "EMZOR PARACETAMOL 500MG" at bounding box center [188, 150] width 76 height 10
type input "25.3"
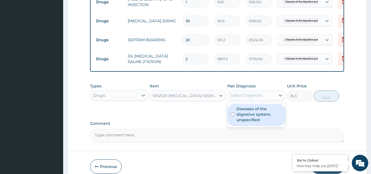
click at [267, 94] on div "Select Diagnosis" at bounding box center [256, 95] width 58 height 10
click at [260, 126] on div "Diseases of the digestive system, unspecified" at bounding box center [256, 115] width 58 height 22
checkbox input "true"
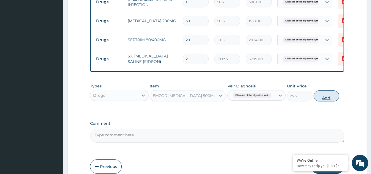
click at [322, 101] on button "Add" at bounding box center [327, 95] width 26 height 11
type input "0"
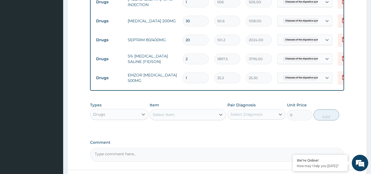
type input "0.00"
type input "2"
type input "50.60"
type input "20"
type input "506.00"
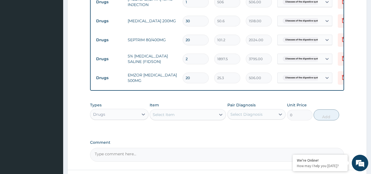
type input "20"
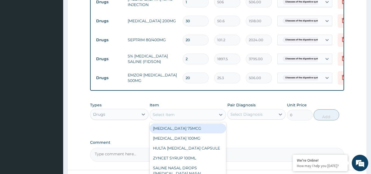
click at [178, 119] on div "Select Item" at bounding box center [183, 114] width 66 height 9
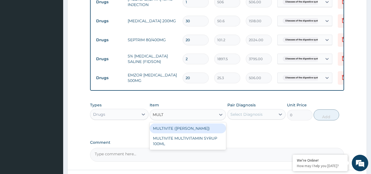
type input "MULTI"
click at [167, 133] on div "MULTIVITE (EVANS)" at bounding box center [188, 128] width 76 height 10
type input "25.3"
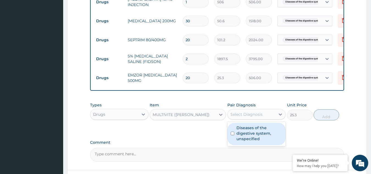
click at [240, 117] on div "Select Diagnosis" at bounding box center [246, 113] width 32 height 5
click at [242, 132] on label "Diseases of the digestive system, unspecified" at bounding box center [259, 133] width 46 height 16
checkbox input "true"
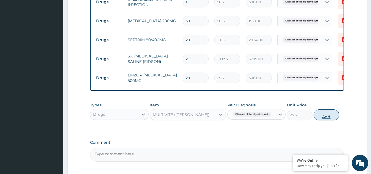
click at [328, 120] on button "Add" at bounding box center [327, 114] width 26 height 11
type input "0"
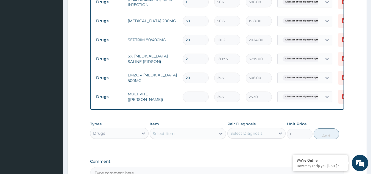
type input "0.00"
type input "3"
type input "75.90"
type input "30"
type input "759.00"
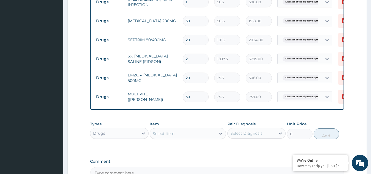
type input "30"
click at [124, 136] on div "Drugs" at bounding box center [114, 133] width 48 height 9
click at [112, 171] on div "Procedures" at bounding box center [119, 167] width 58 height 10
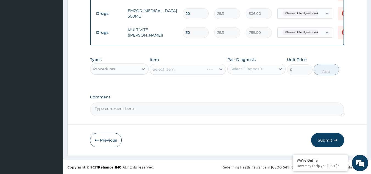
scroll to position [311, 0]
click at [195, 68] on div "Select Item" at bounding box center [188, 69] width 76 height 11
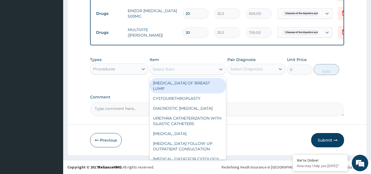
click at [195, 68] on div "Select Item" at bounding box center [183, 69] width 66 height 9
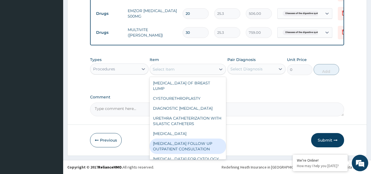
click at [188, 140] on div "UROLOGIST FOLLOW UP OUTPATIENT CONSULTATION" at bounding box center [188, 145] width 76 height 15
type input "16125"
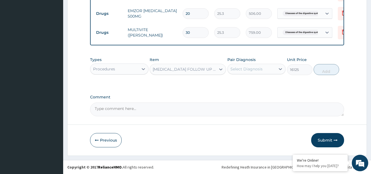
click at [261, 65] on div "Select Diagnosis" at bounding box center [252, 69] width 48 height 9
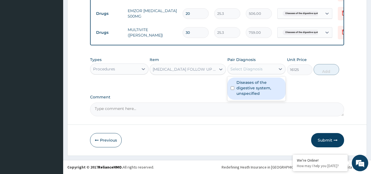
click at [250, 83] on label "Diseases of the digestive system, unspecified" at bounding box center [259, 88] width 46 height 16
checkbox input "true"
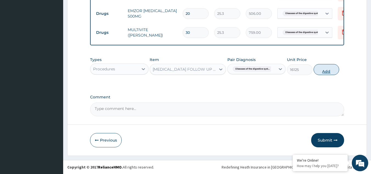
click at [325, 69] on button "Add" at bounding box center [327, 69] width 26 height 11
type input "0"
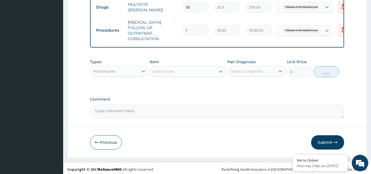
scroll to position [333, 0]
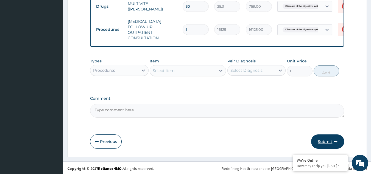
click at [329, 141] on button "Submit" at bounding box center [327, 141] width 33 height 14
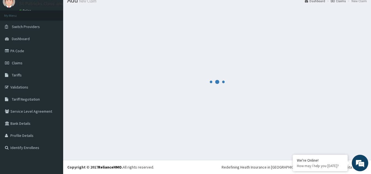
scroll to position [0, 0]
